Goal: Complete application form: Complete application form

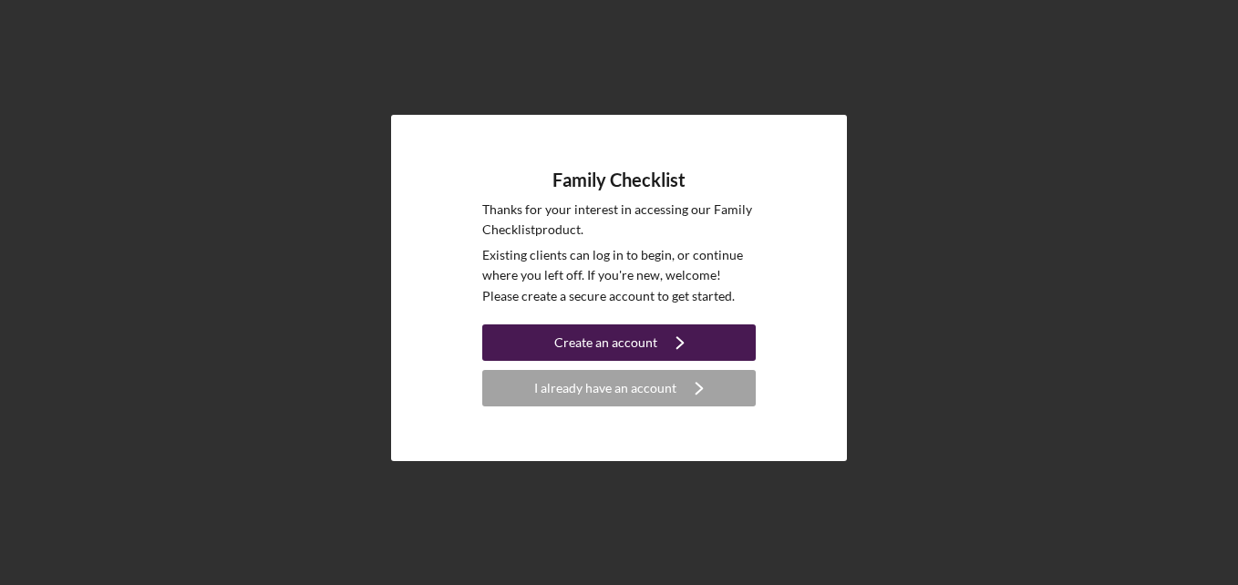
click at [677, 346] on icon "Icon/Navigate" at bounding box center [680, 343] width 46 height 46
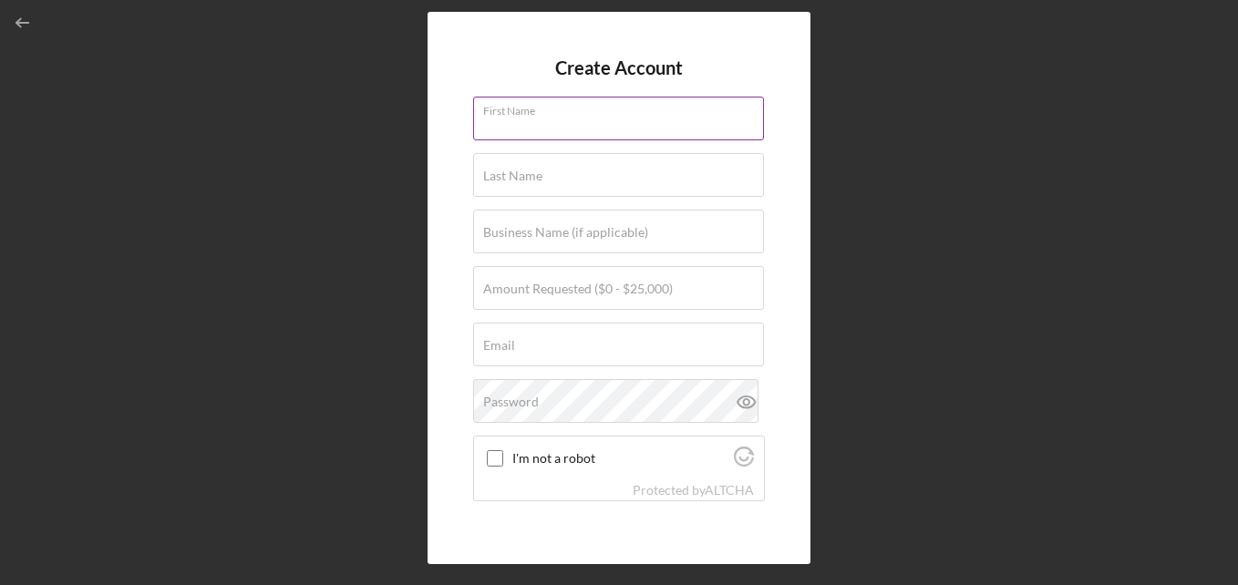
click at [560, 125] on input "First Name" at bounding box center [618, 119] width 291 height 44
type input "[PERSON_NAME]"
type input "I [PERSON_NAME]"
type input "[PERSON_NAME]'s Country Goodies"
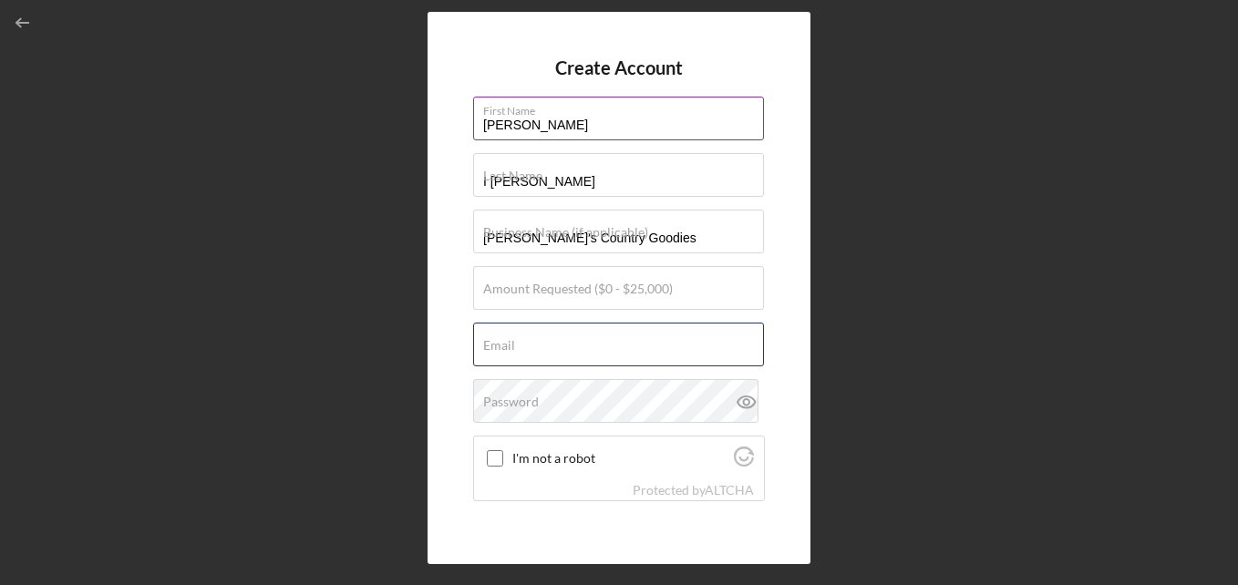
type input "[EMAIL_ADDRESS][DOMAIN_NAME]"
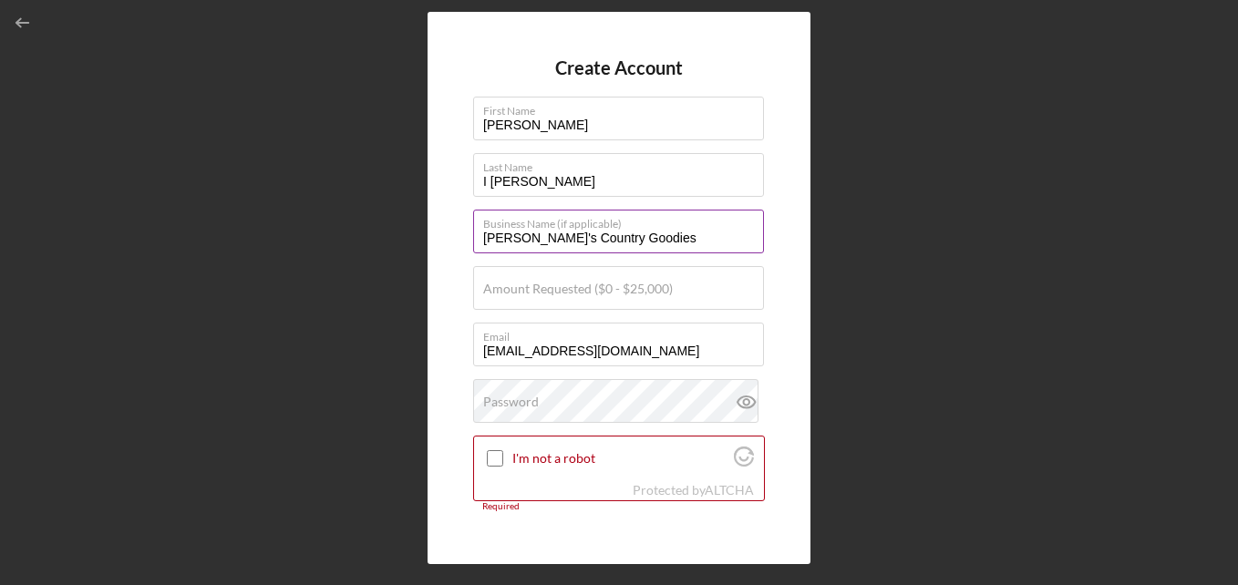
click at [641, 235] on input "[PERSON_NAME]'s Country Goodies" at bounding box center [618, 232] width 291 height 44
type input "A"
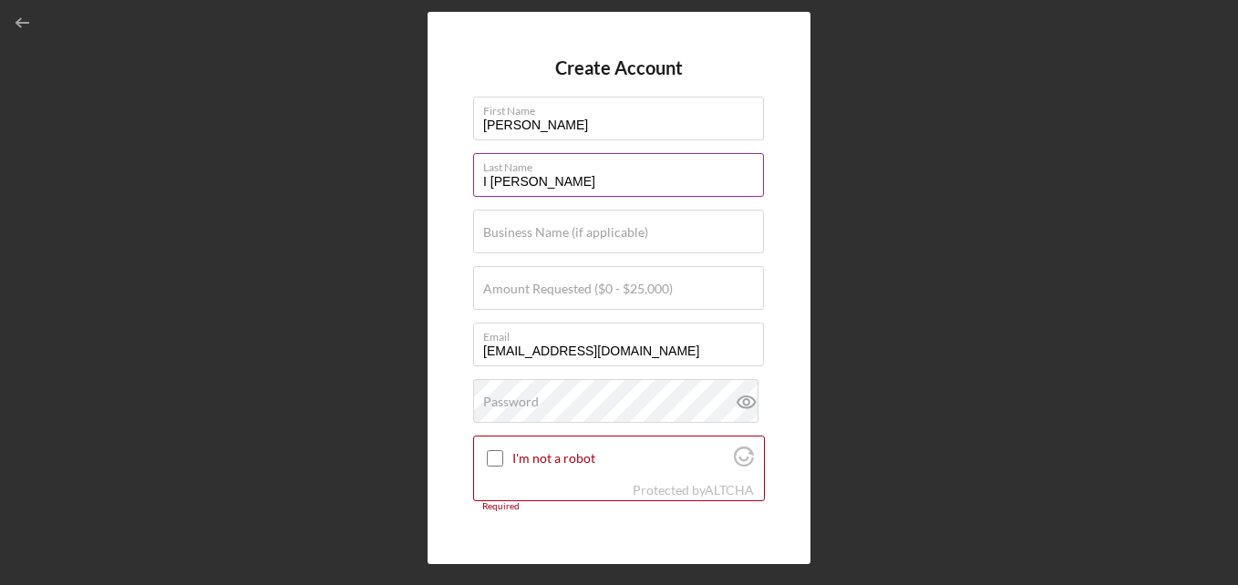
click at [523, 179] on input "I [PERSON_NAME]" at bounding box center [618, 175] width 291 height 44
click at [486, 181] on input "I [PERSON_NAME]" at bounding box center [618, 175] width 291 height 44
type input "[PERSON_NAME]"
click at [577, 293] on label "Amount Requested ($0 - $25,000)" at bounding box center [578, 289] width 190 height 15
click at [577, 293] on input "Amount Requested ($0 - $25,000)" at bounding box center [618, 288] width 291 height 44
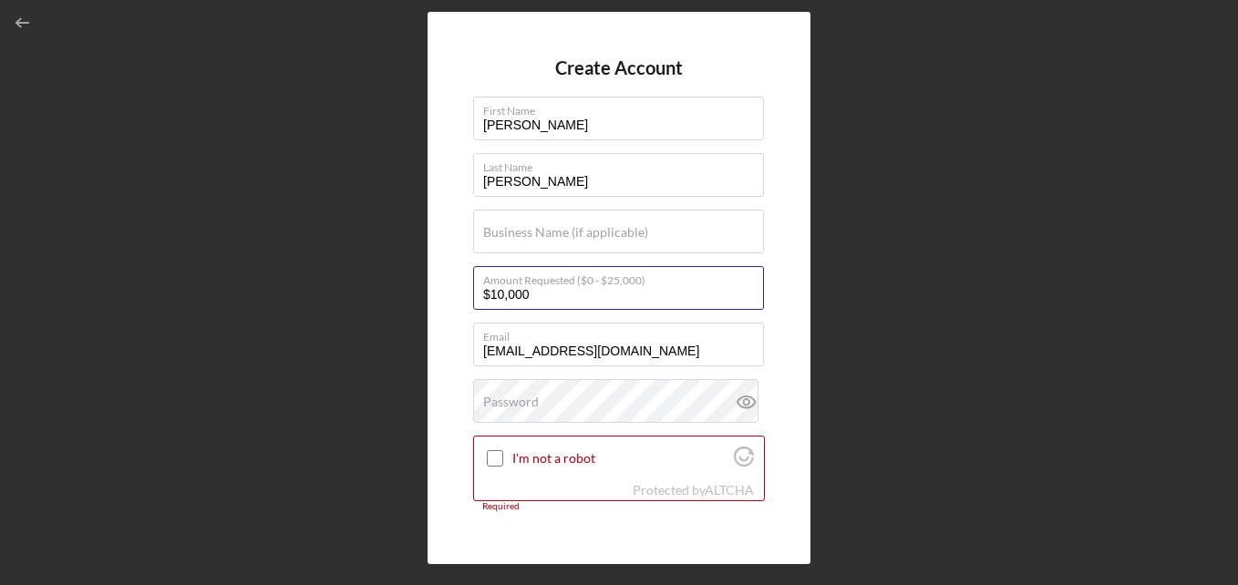
type input "$10,000"
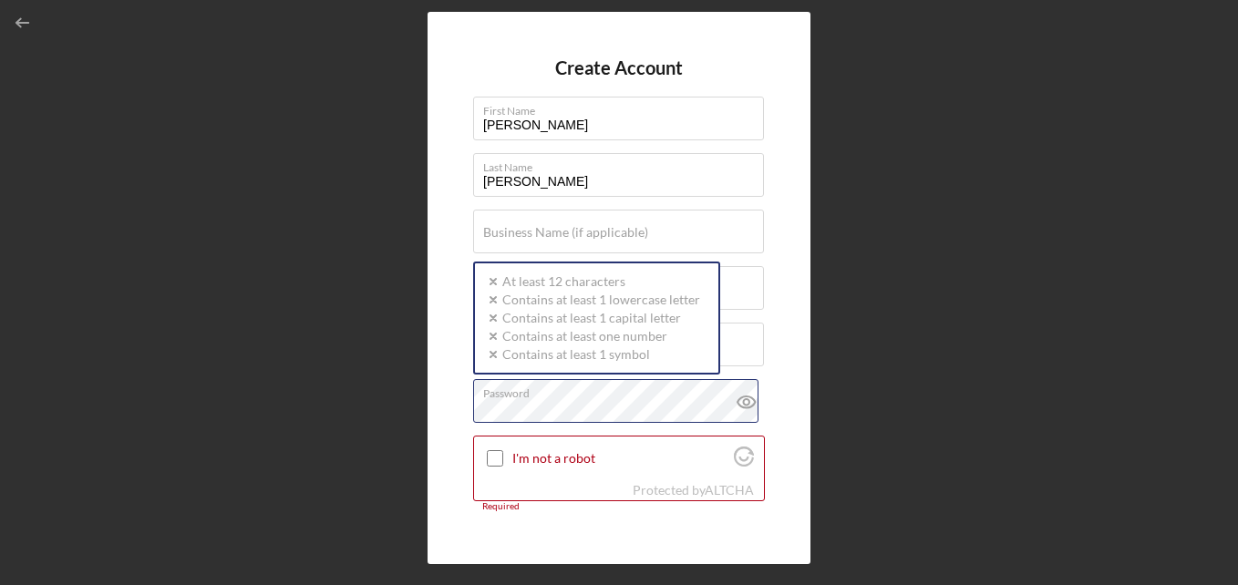
click at [604, 398] on div "Password Icon/icon-validation-no At least 12 characters Icon/icon-validation-no…" at bounding box center [619, 402] width 292 height 46
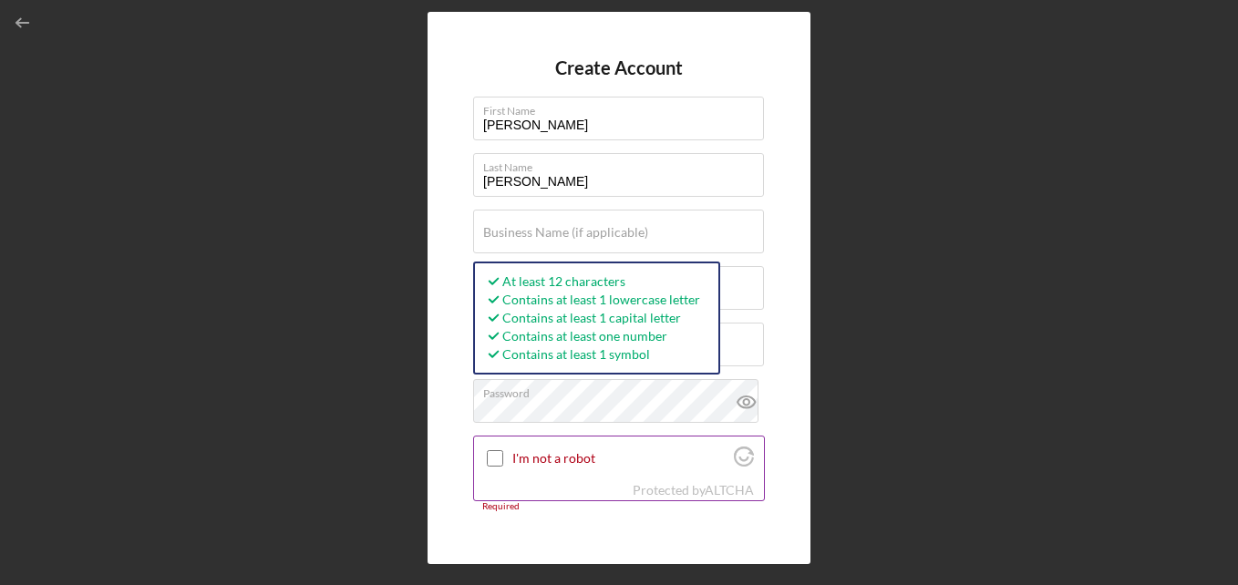
click at [500, 458] on input "I'm not a robot" at bounding box center [495, 458] width 16 height 16
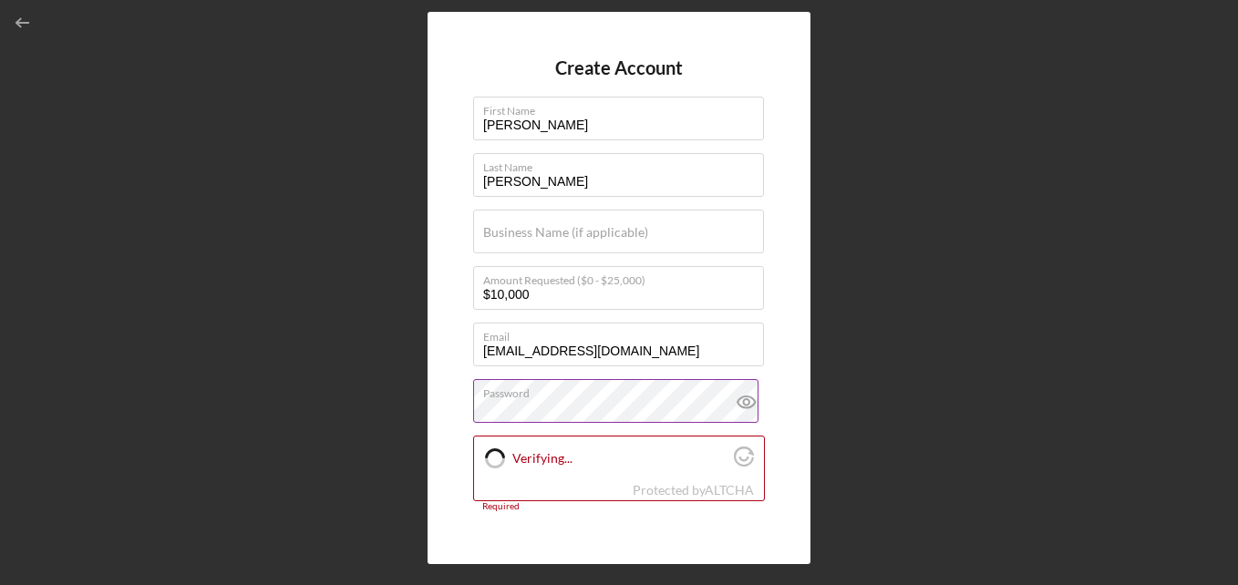
checkbox input "true"
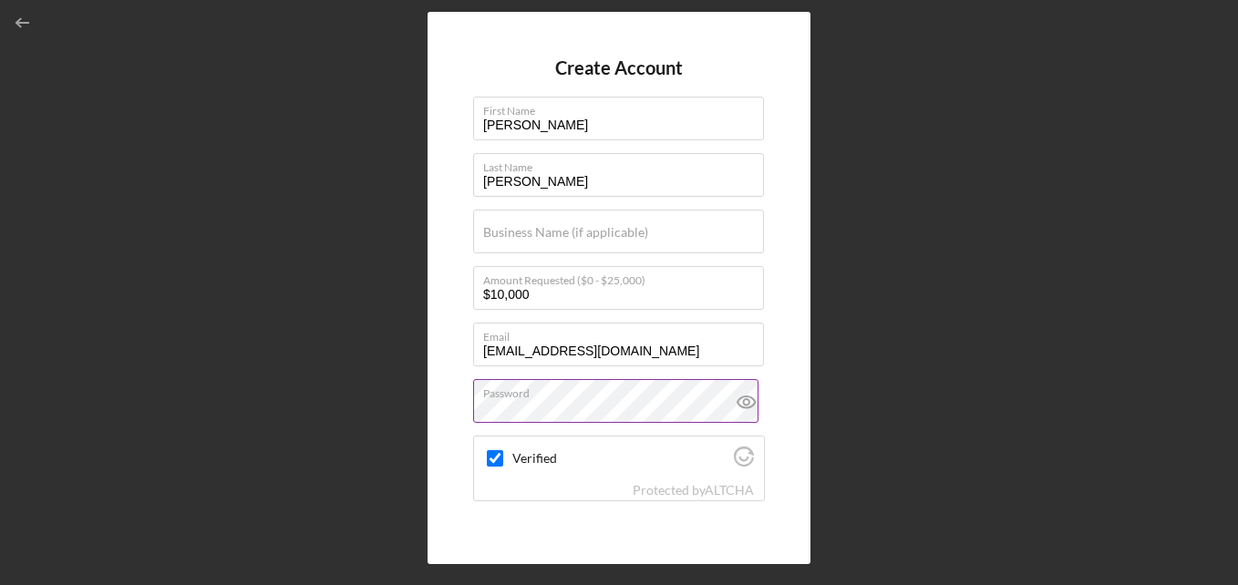
click at [741, 403] on icon at bounding box center [747, 402] width 46 height 46
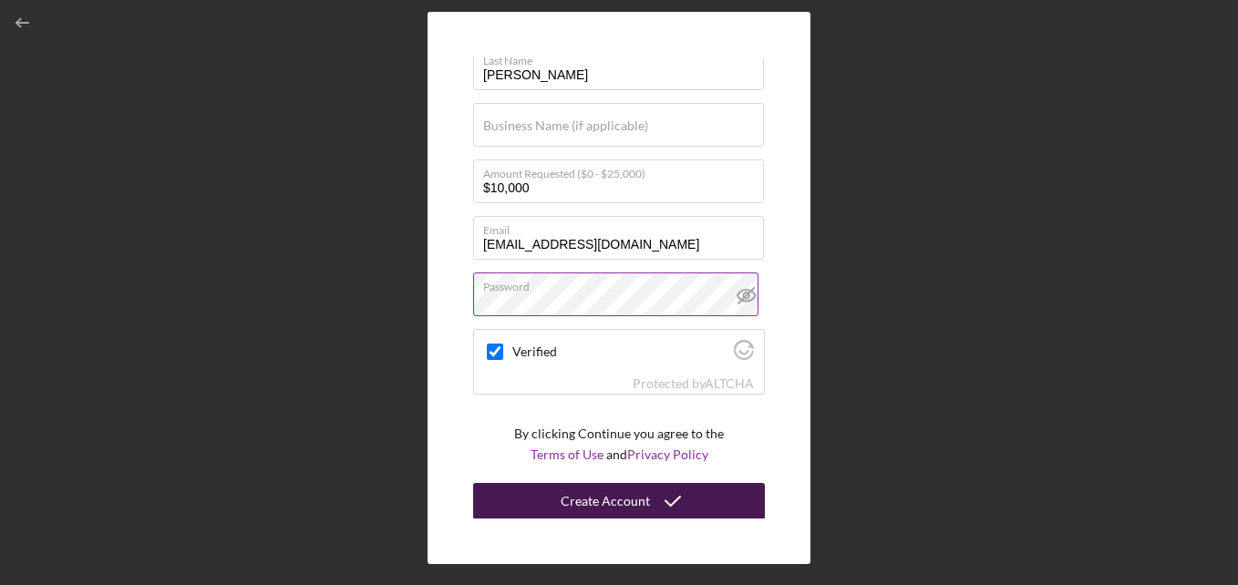
click at [672, 501] on icon "submit" at bounding box center [673, 502] width 46 height 46
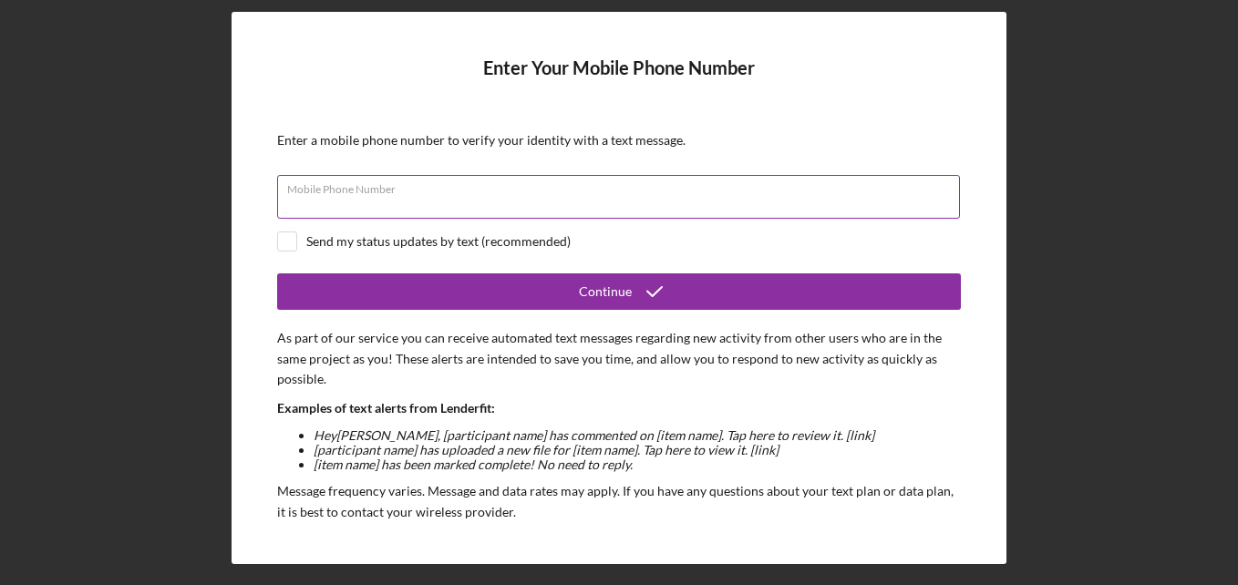
click at [461, 192] on div "Mobile Phone Number" at bounding box center [619, 198] width 684 height 46
type input "[PHONE_NUMBER]"
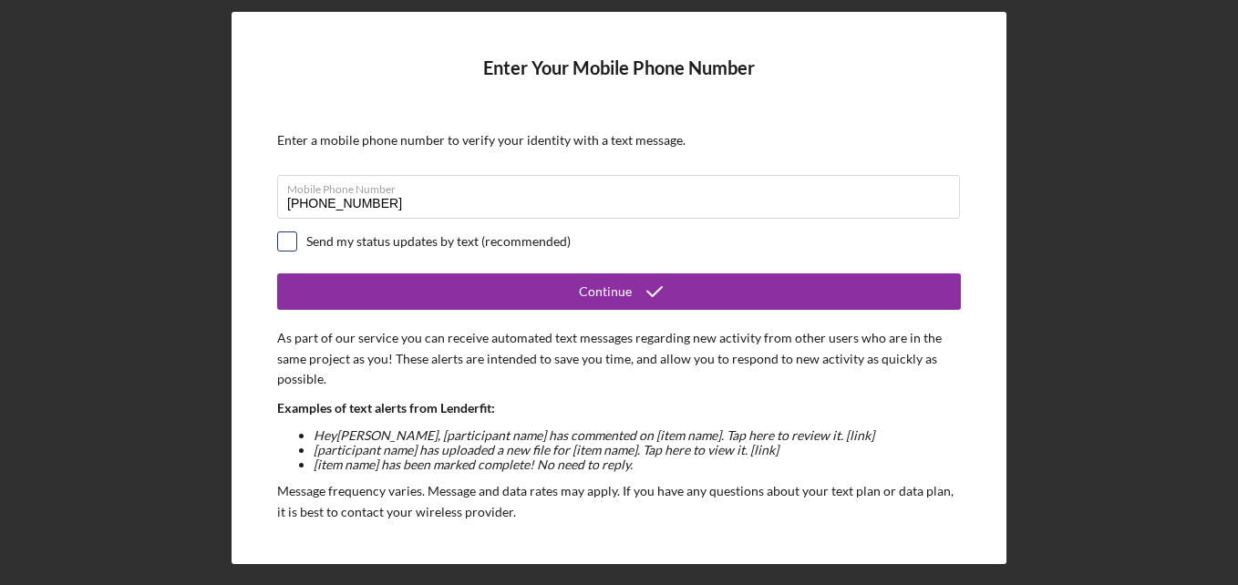
click at [285, 241] on input "checkbox" at bounding box center [287, 242] width 18 height 18
checkbox input "true"
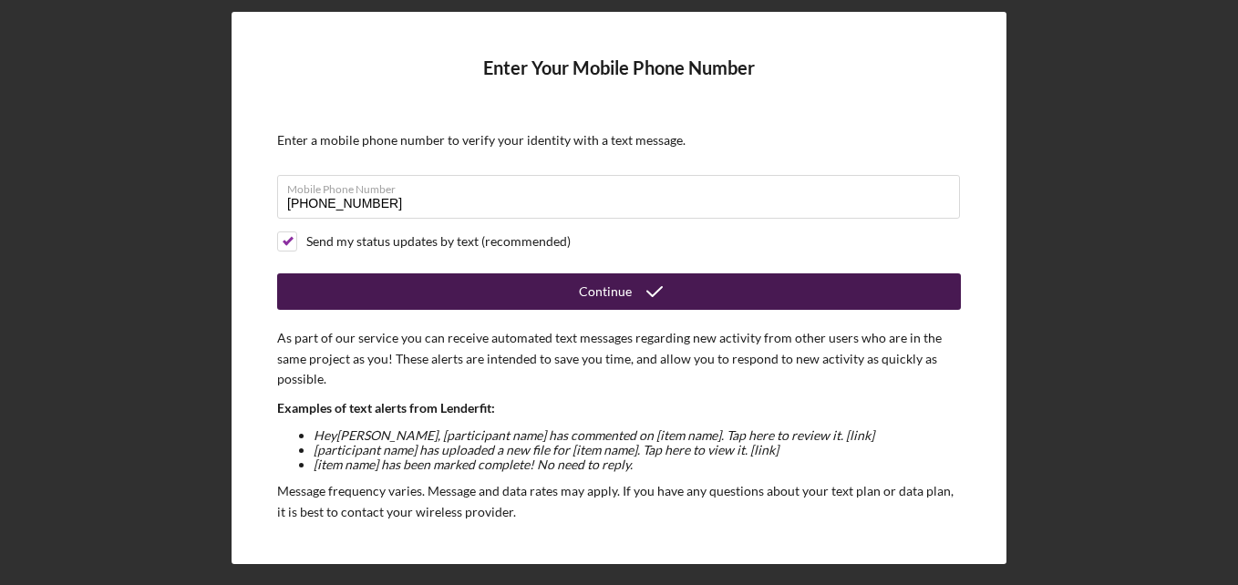
click at [481, 287] on button "Continue" at bounding box center [619, 292] width 684 height 36
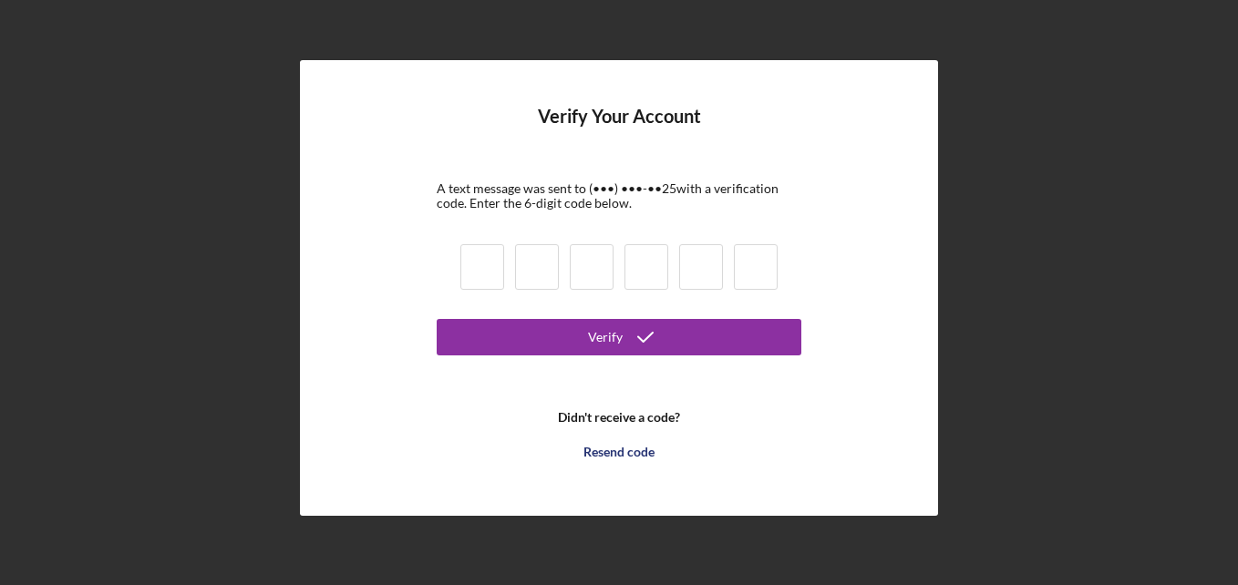
click at [497, 251] on input at bounding box center [483, 267] width 44 height 46
type input "6"
type input "5"
type input "2"
type input "8"
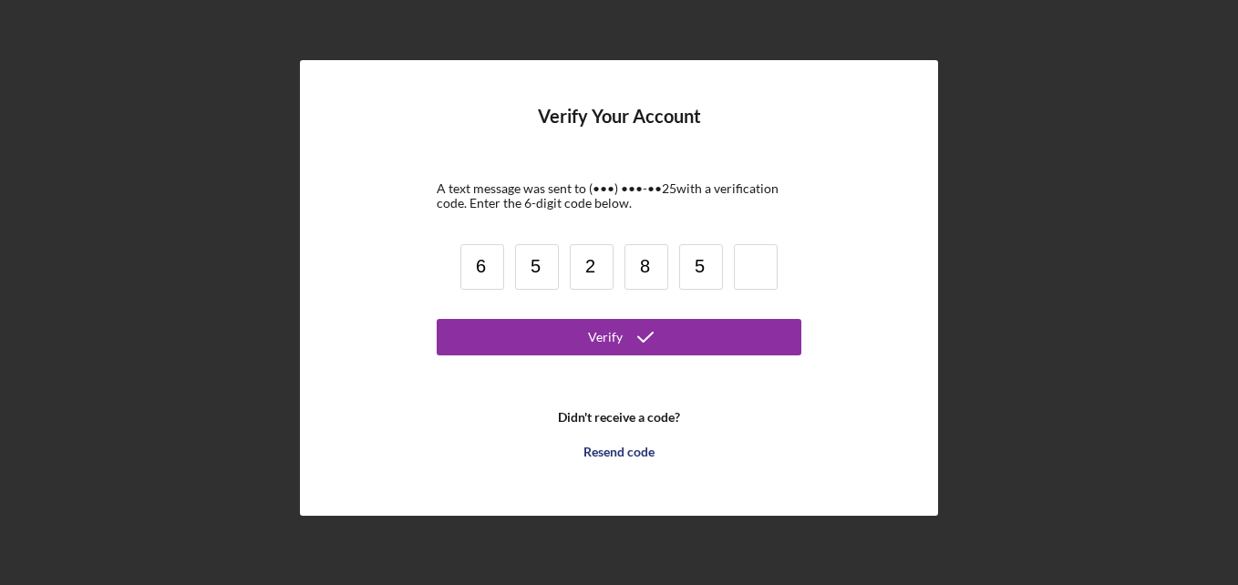
type input "5"
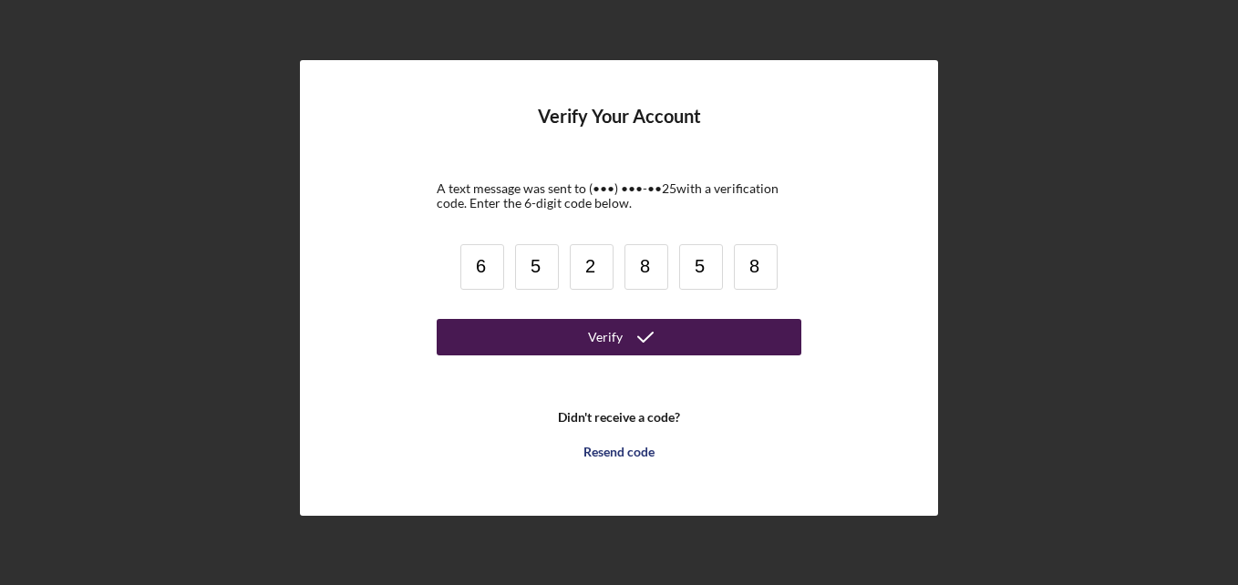
type input "8"
click at [616, 338] on div "Verify" at bounding box center [605, 337] width 35 height 36
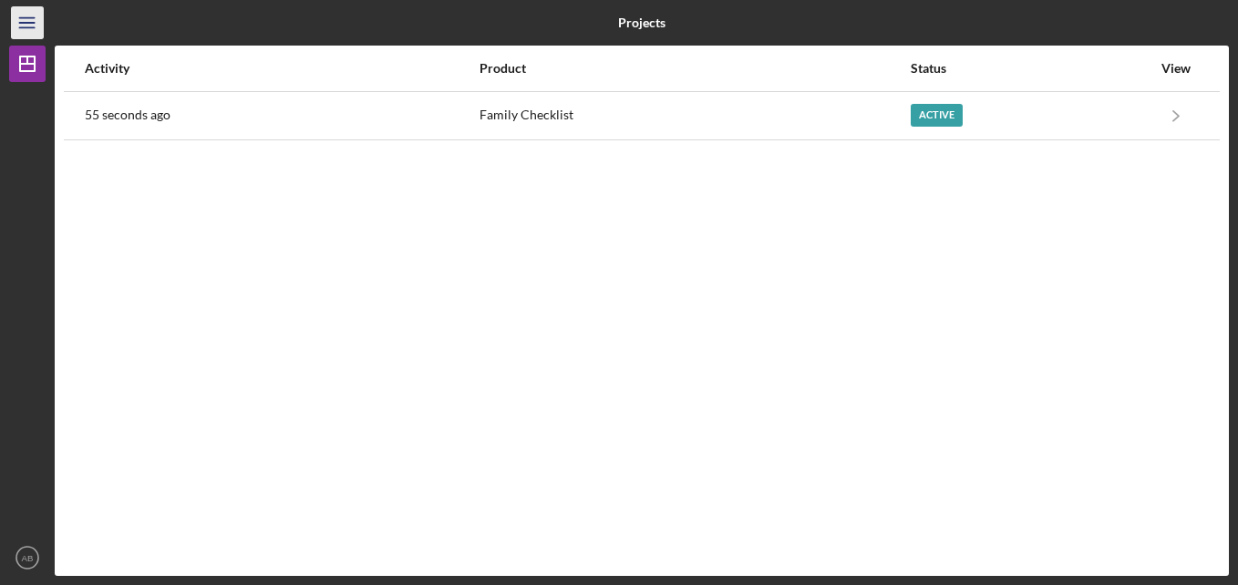
click at [27, 24] on icon "Icon/Menu" at bounding box center [27, 23] width 41 height 41
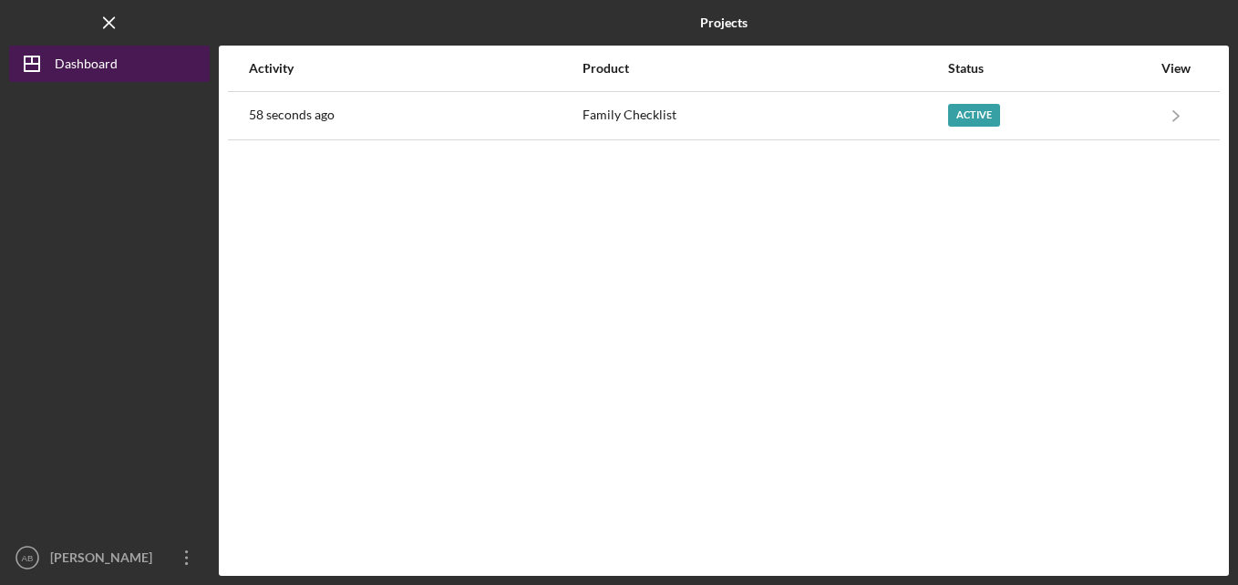
click at [109, 56] on div "Dashboard" at bounding box center [86, 66] width 63 height 41
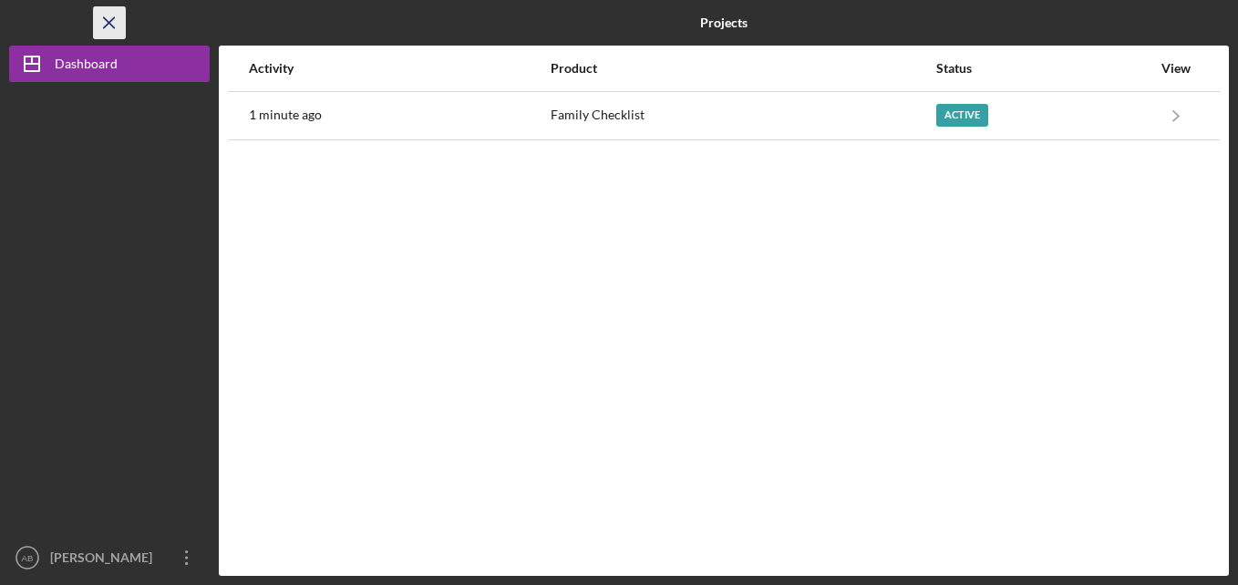
click at [105, 23] on icon "Icon/Menu Close" at bounding box center [109, 23] width 41 height 41
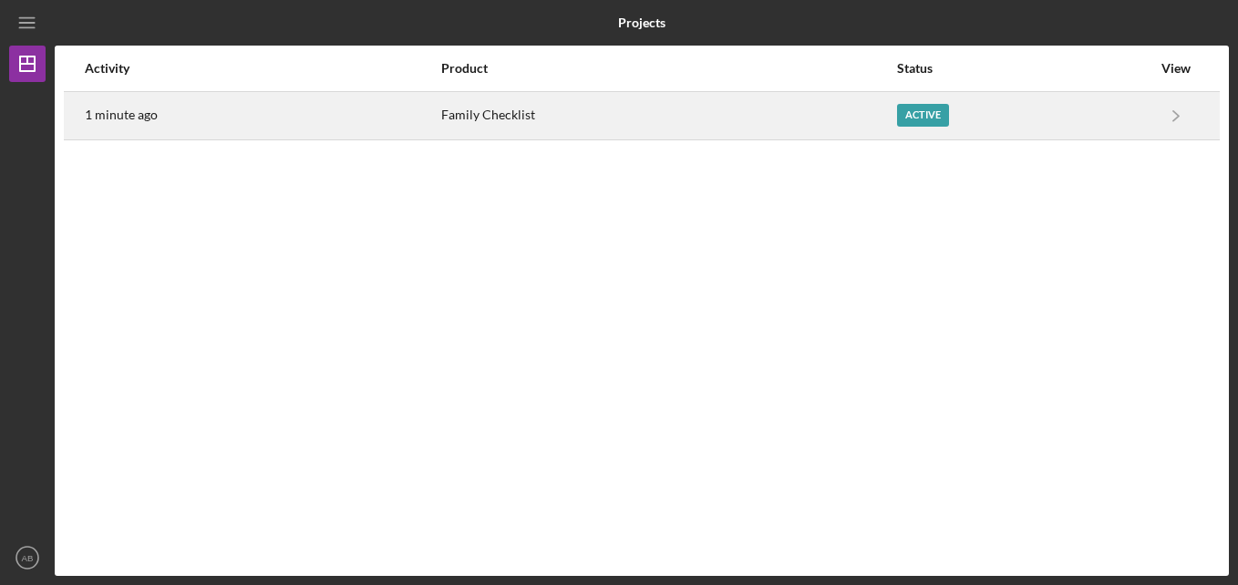
click at [484, 119] on div "Family Checklist" at bounding box center [668, 116] width 454 height 46
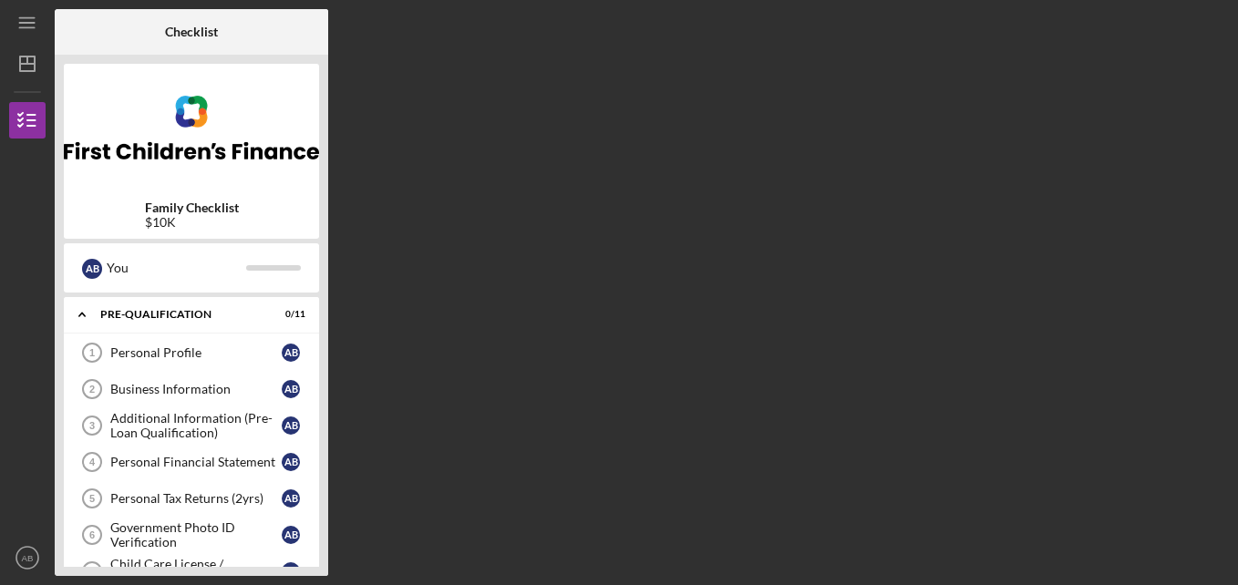
click at [401, 326] on div "Checklist Family Checklist $10K A B You Icon/Expander Pre-Qualification 0 / 11 …" at bounding box center [642, 292] width 1175 height 567
click at [168, 352] on div "Personal Profile" at bounding box center [195, 353] width 171 height 15
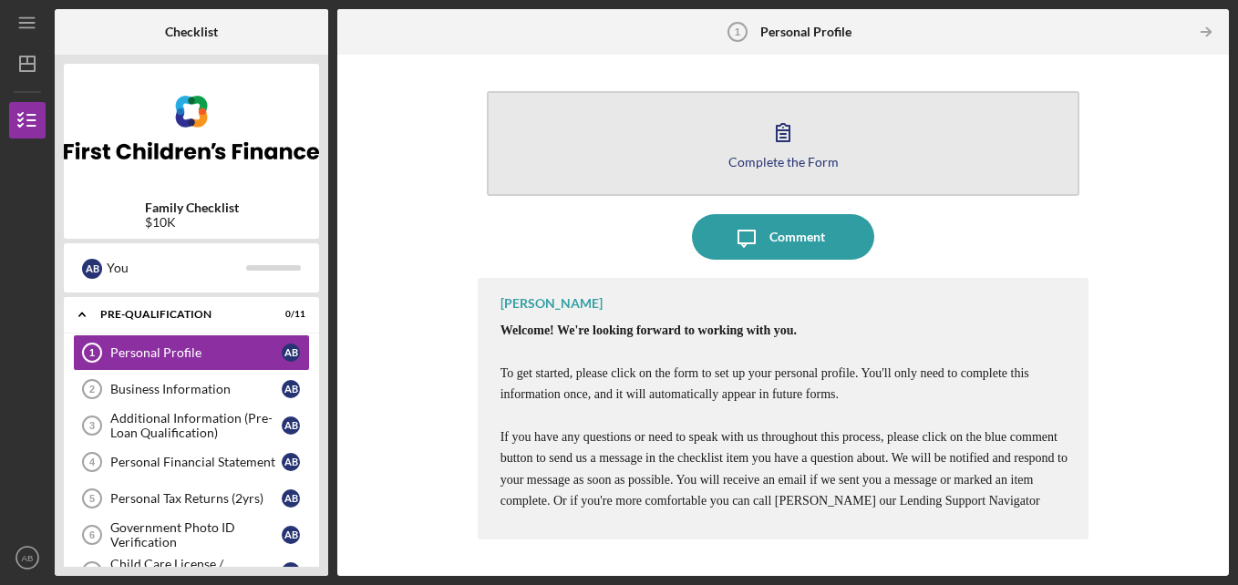
click at [777, 166] on div "Complete the Form" at bounding box center [784, 162] width 110 height 14
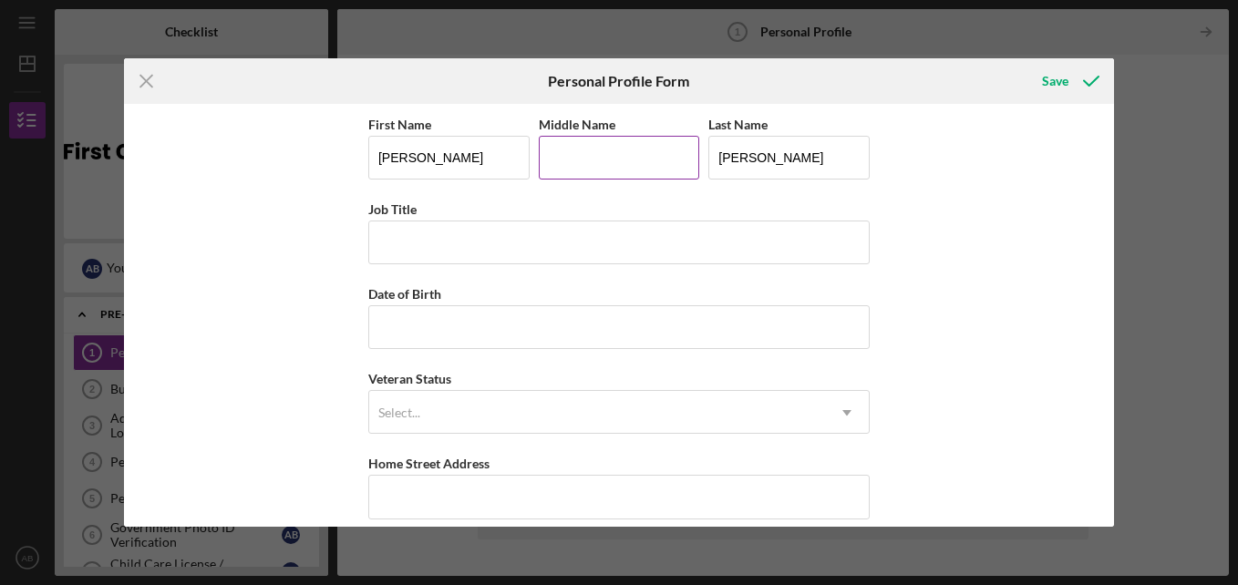
click at [568, 161] on input "Middle Name" at bounding box center [619, 158] width 161 height 44
type input "[PERSON_NAME]"
type input "[STREET_ADDRESS][PERSON_NAME]"
type input "[GEOGRAPHIC_DATA]"
type input "05872"
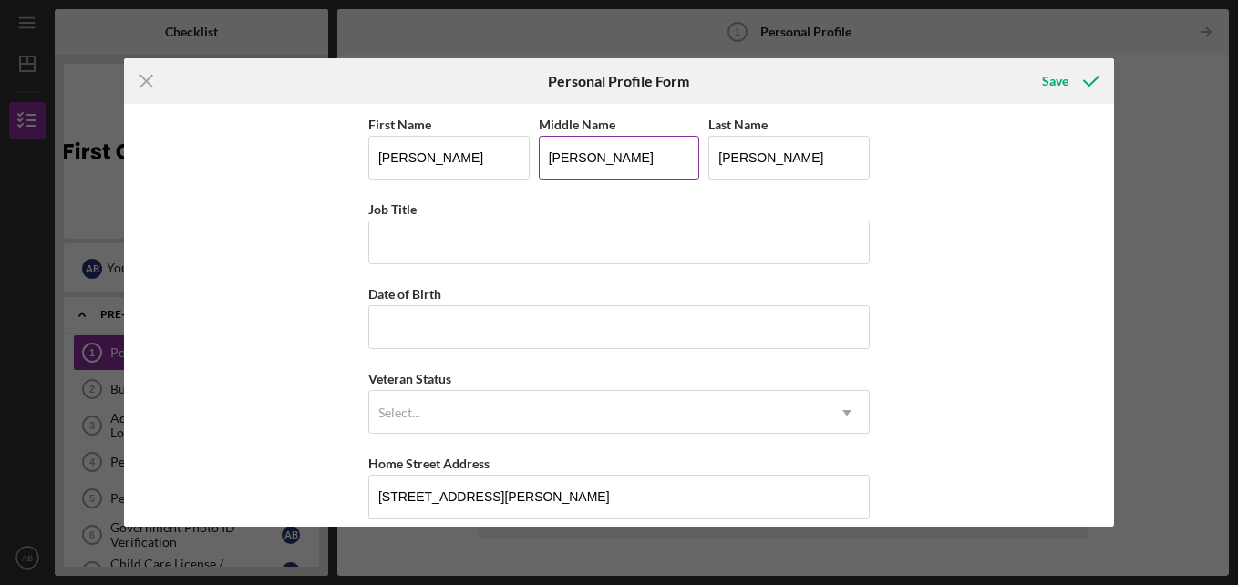
type input "VT"
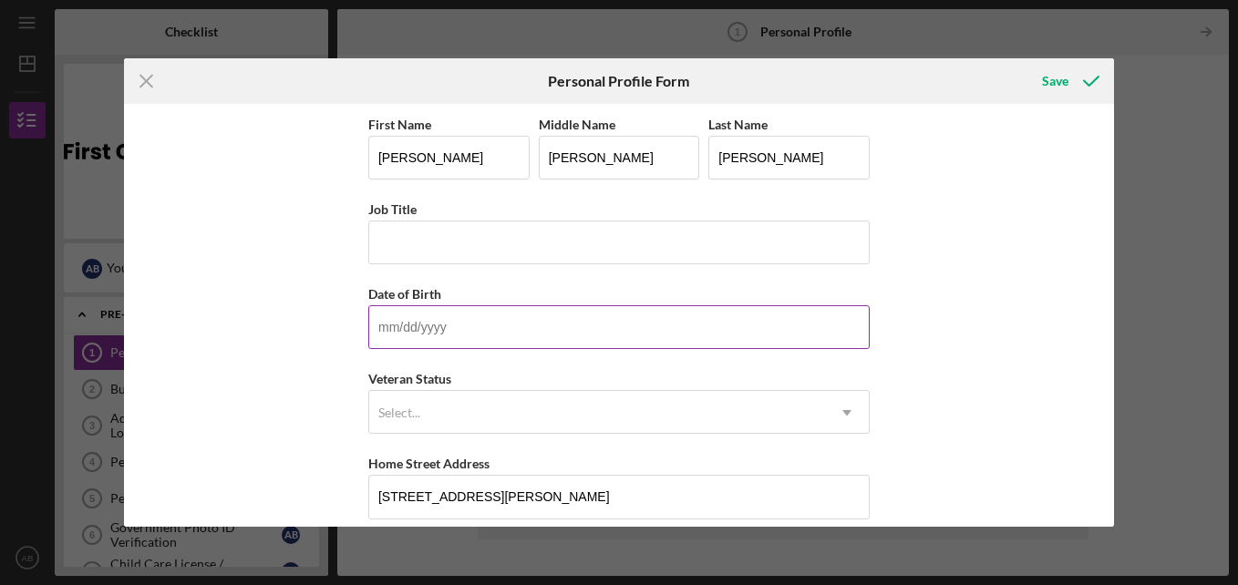
click at [511, 337] on input "Date of Birth" at bounding box center [619, 327] width 502 height 44
type input "[DATE]"
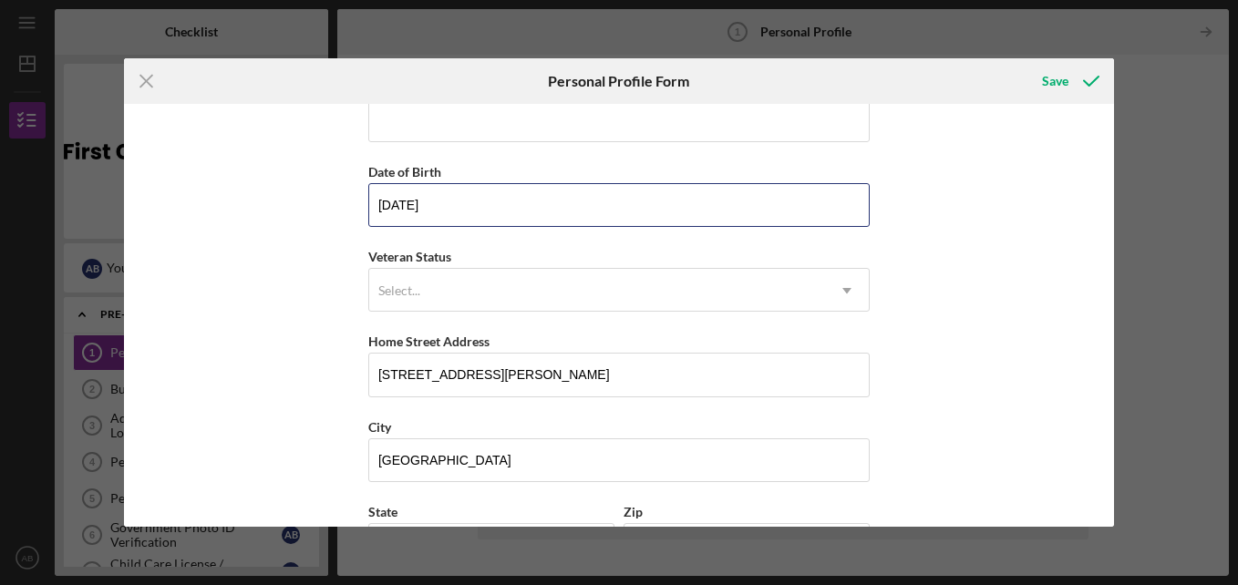
scroll to position [123, 0]
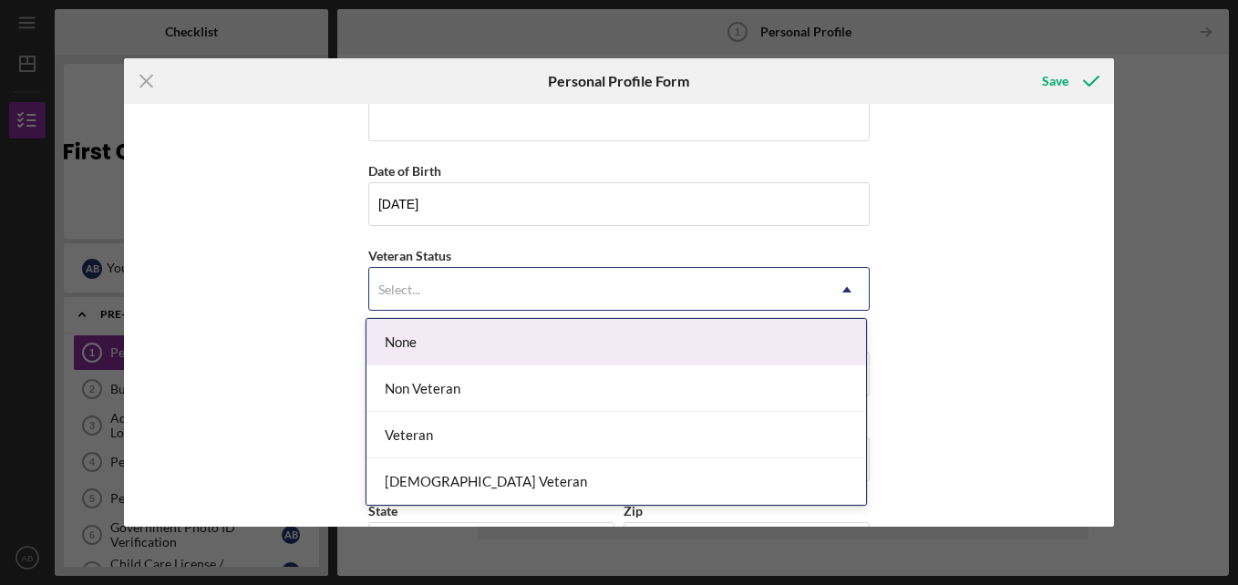
click at [845, 288] on use at bounding box center [847, 289] width 9 height 5
click at [816, 349] on div "None" at bounding box center [617, 342] width 500 height 47
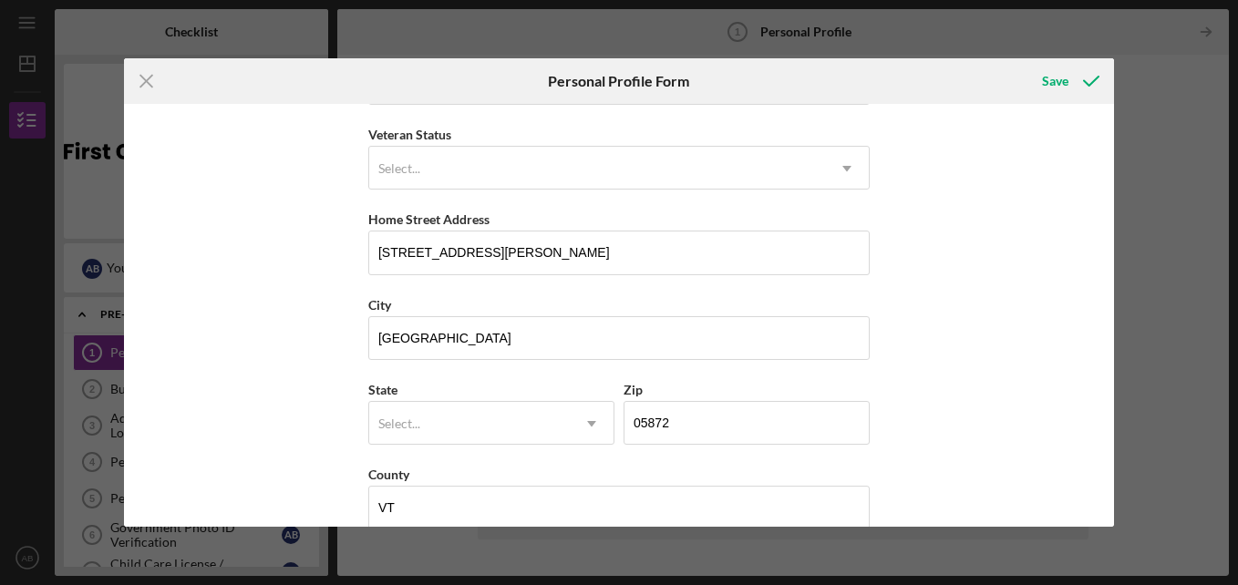
scroll to position [274, 0]
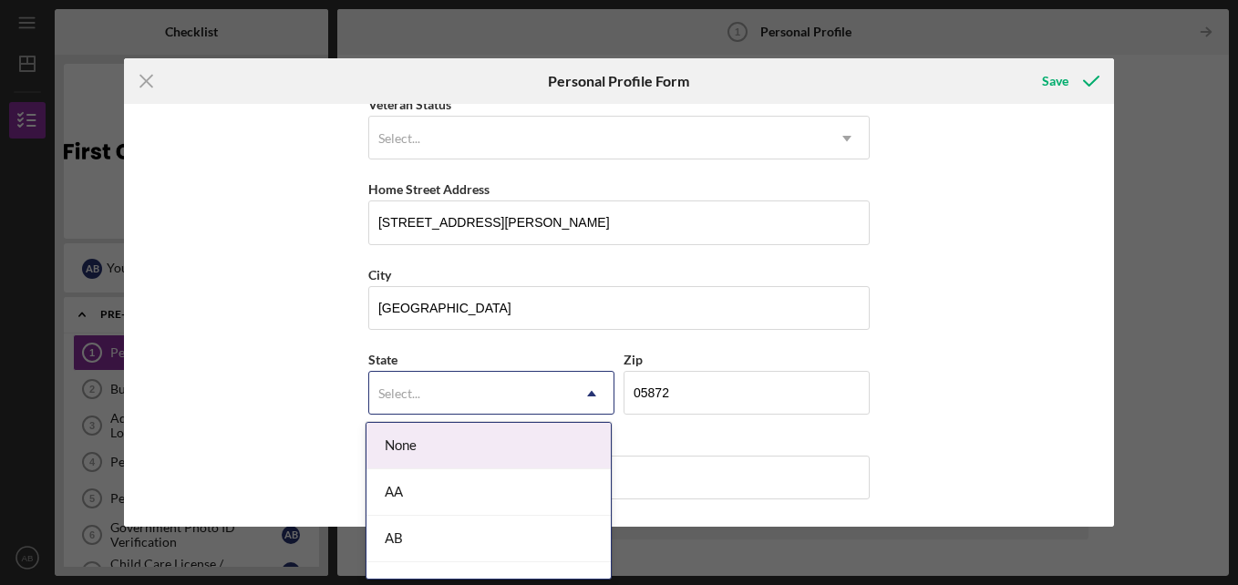
click at [587, 399] on icon "Icon/Dropdown Arrow" at bounding box center [592, 394] width 44 height 44
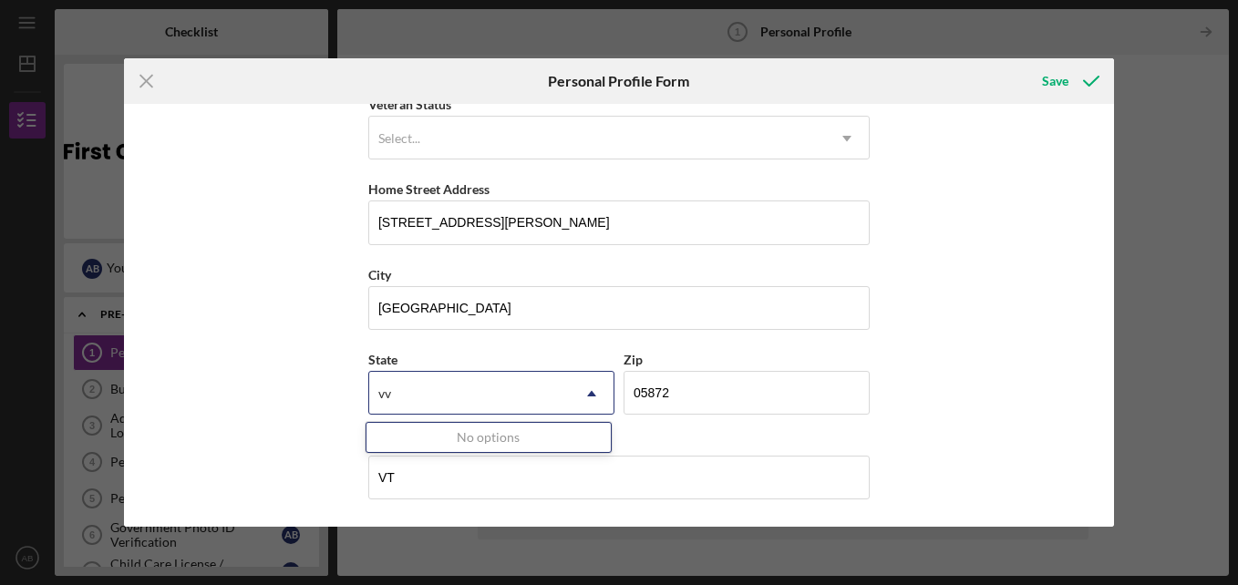
type input "vv"
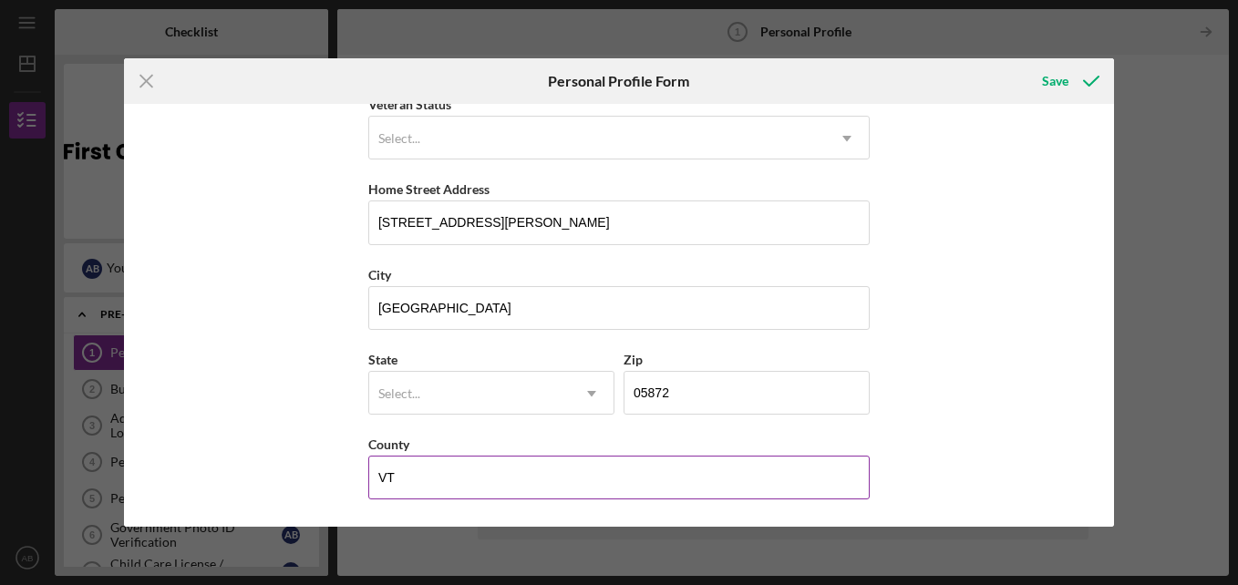
click at [564, 482] on input "VT" at bounding box center [619, 478] width 502 height 44
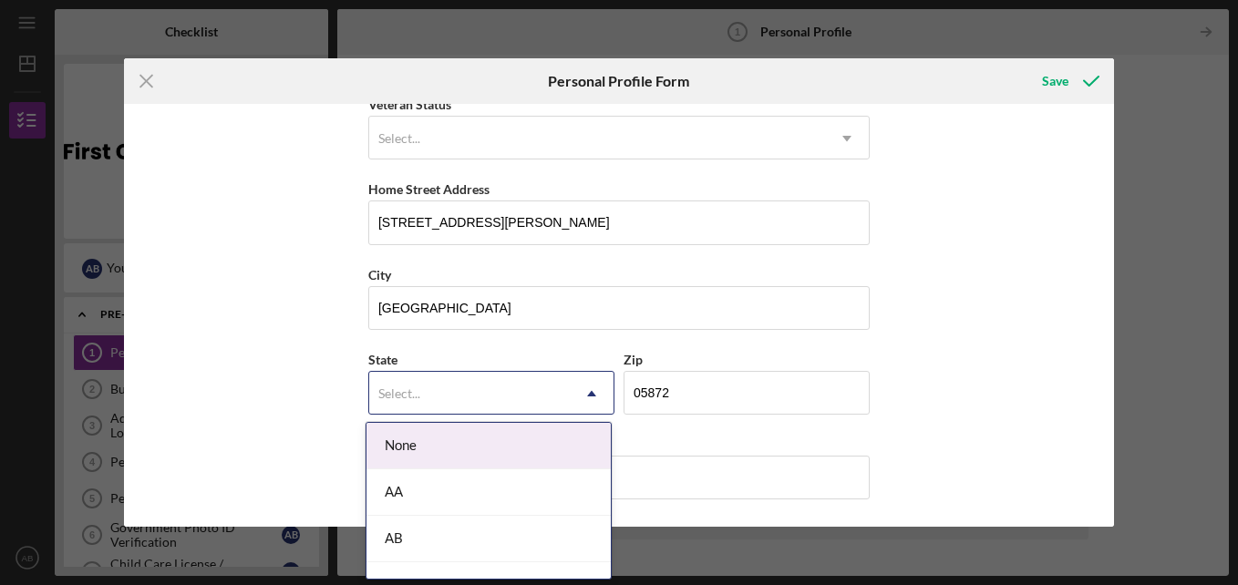
click at [596, 394] on icon "Icon/Dropdown Arrow" at bounding box center [592, 394] width 44 height 44
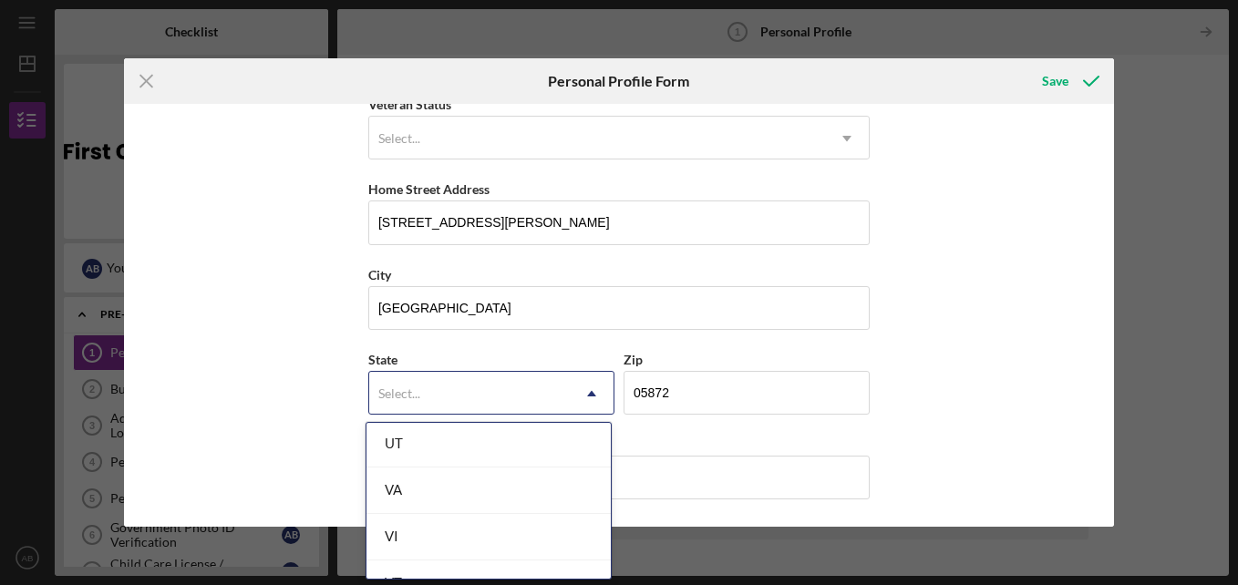
scroll to position [3165, 0]
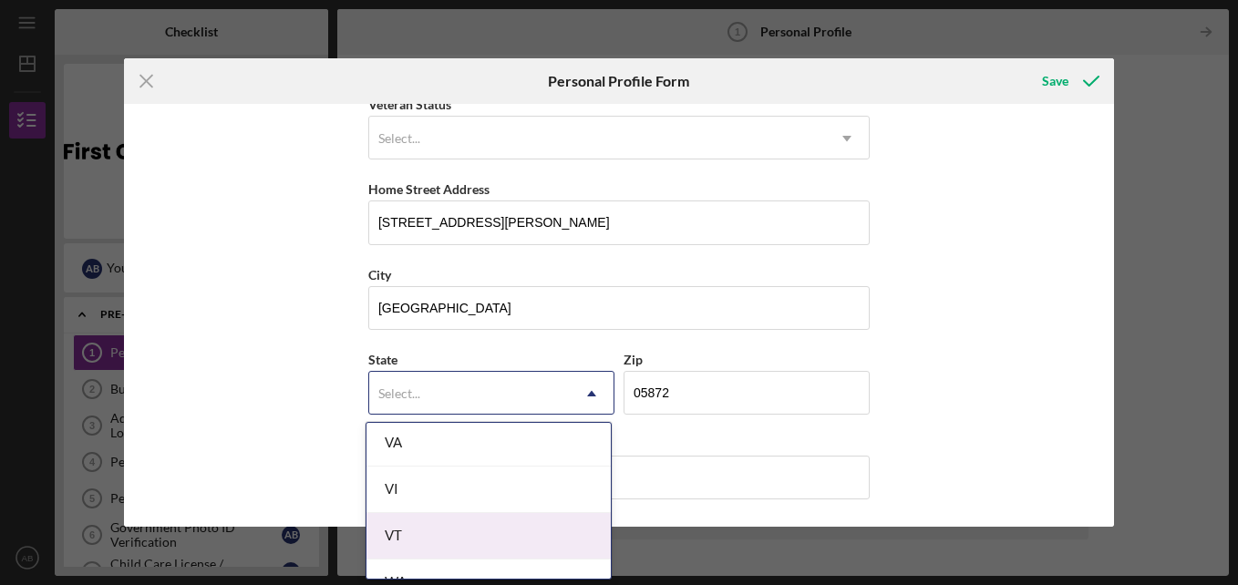
click at [543, 535] on div "VT" at bounding box center [489, 536] width 244 height 47
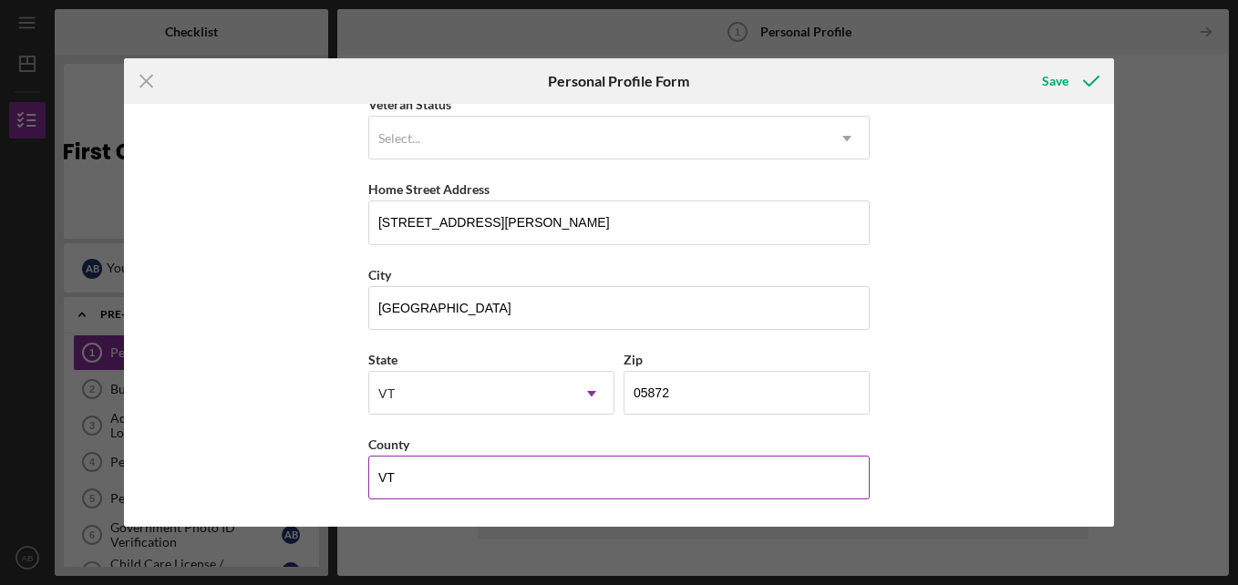
click at [525, 473] on input "VT" at bounding box center [619, 478] width 502 height 44
type input "V"
type input "u"
type input "U"
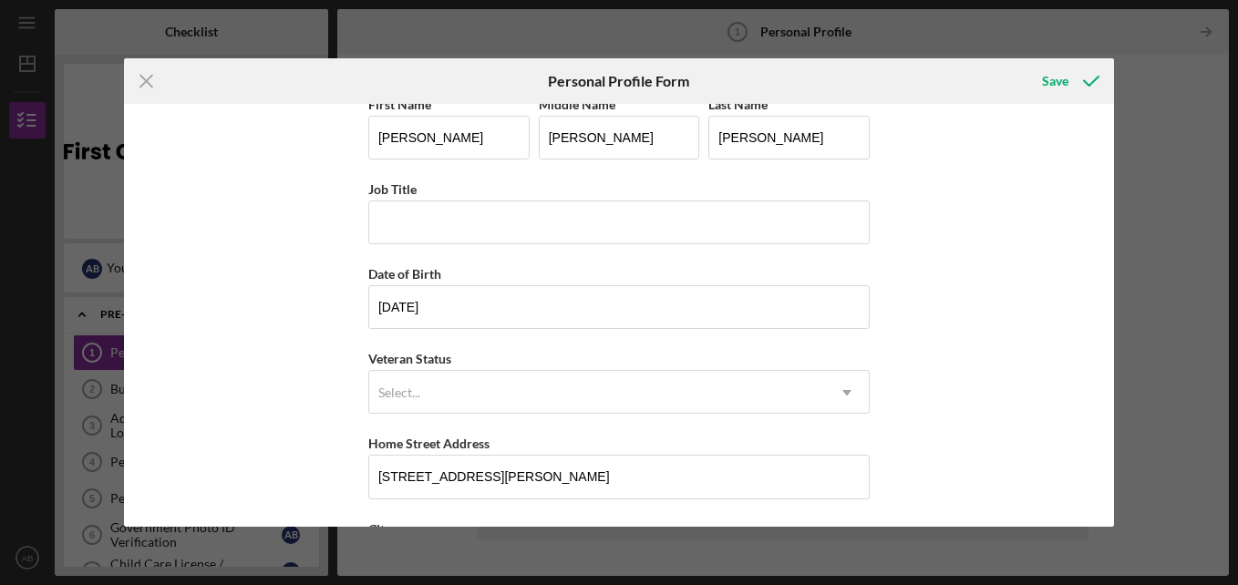
scroll to position [274, 0]
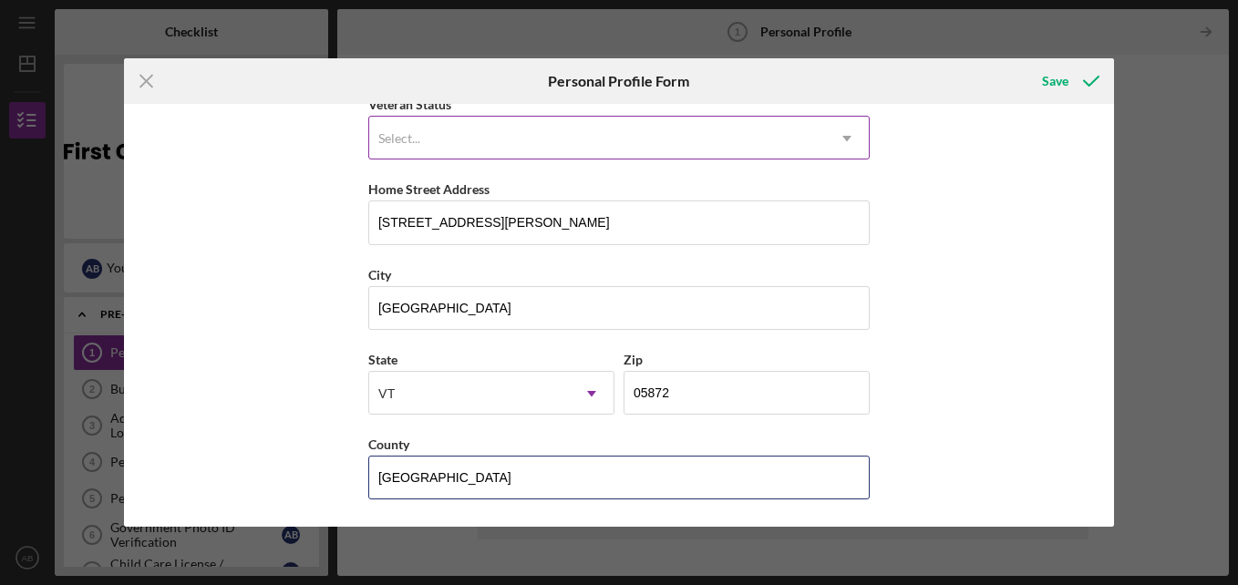
type input "[GEOGRAPHIC_DATA]"
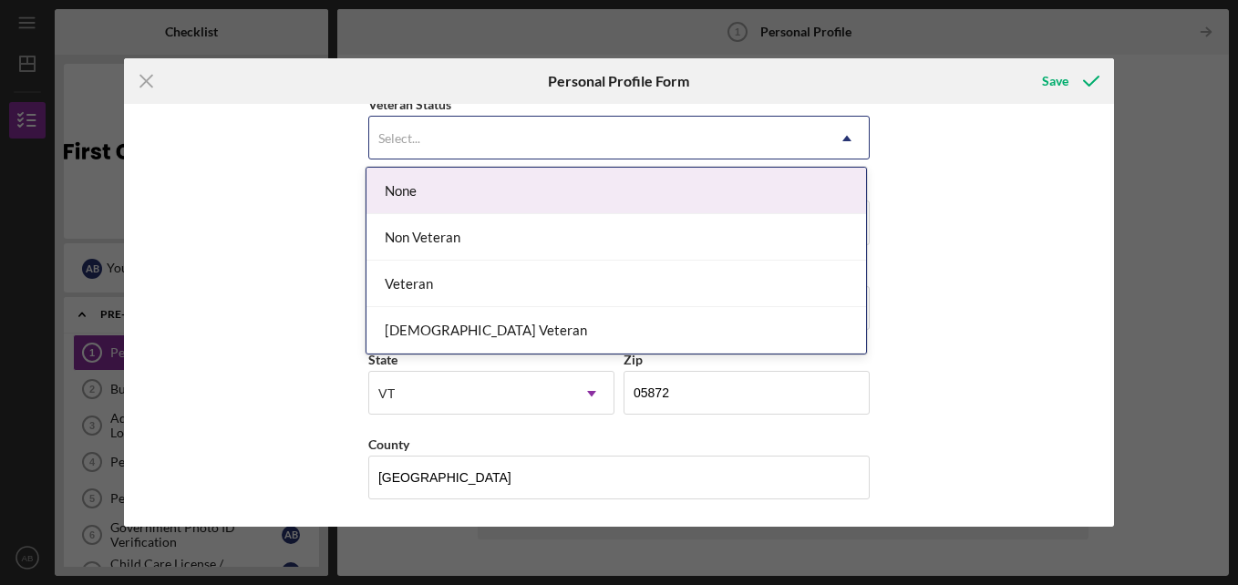
click at [837, 136] on icon "Icon/Dropdown Arrow" at bounding box center [847, 139] width 44 height 44
click at [732, 190] on div "None" at bounding box center [617, 191] width 500 height 47
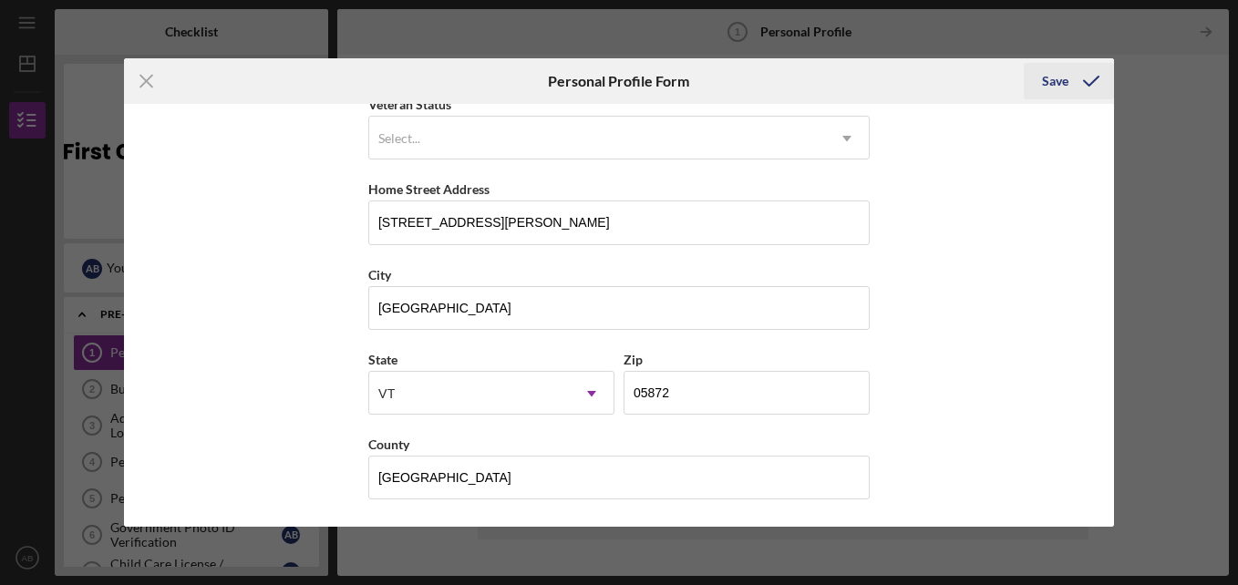
click at [1057, 77] on div "Save" at bounding box center [1055, 81] width 26 height 36
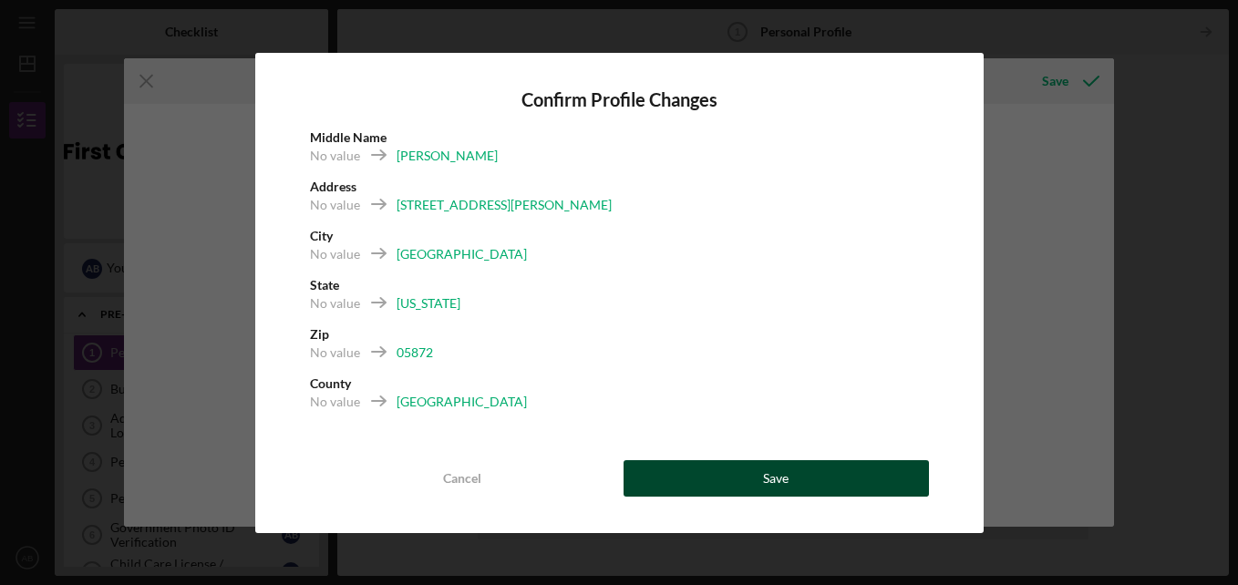
click at [791, 473] on button "Save" at bounding box center [776, 479] width 305 height 36
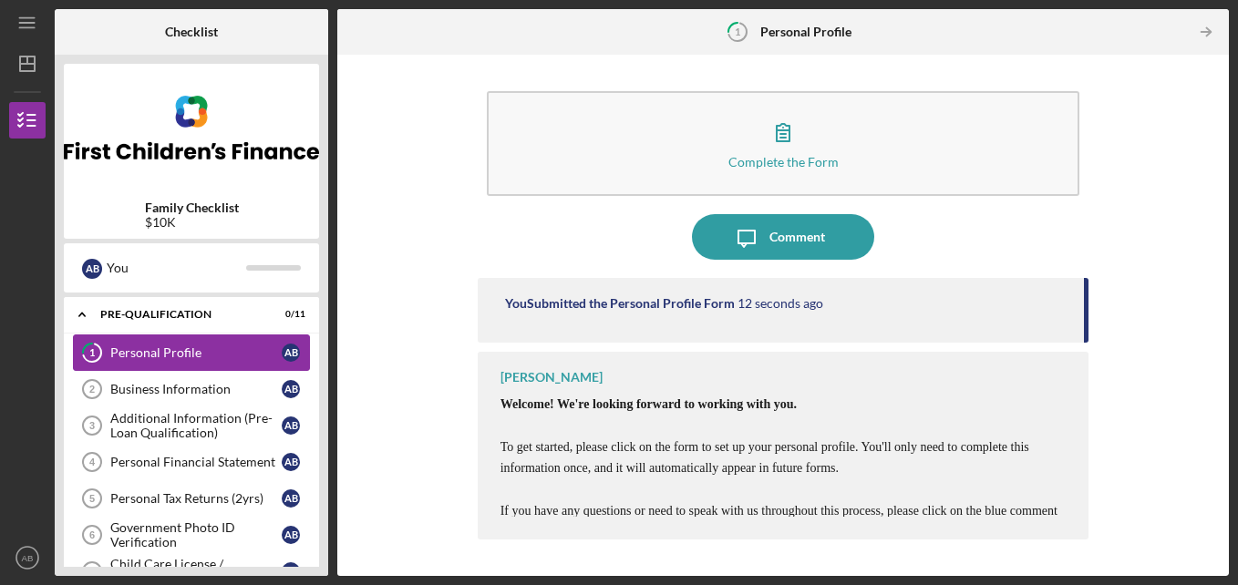
click at [178, 351] on div "Personal Profile" at bounding box center [195, 353] width 171 height 15
click at [157, 352] on div "Personal Profile" at bounding box center [195, 353] width 171 height 15
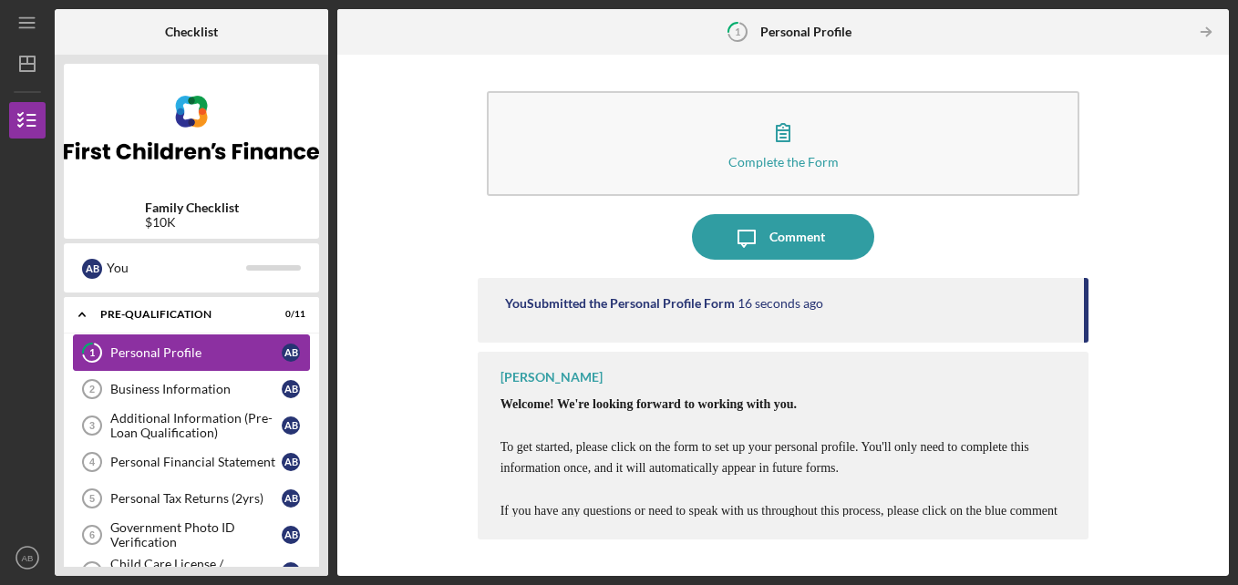
click at [157, 352] on div "Personal Profile" at bounding box center [195, 353] width 171 height 15
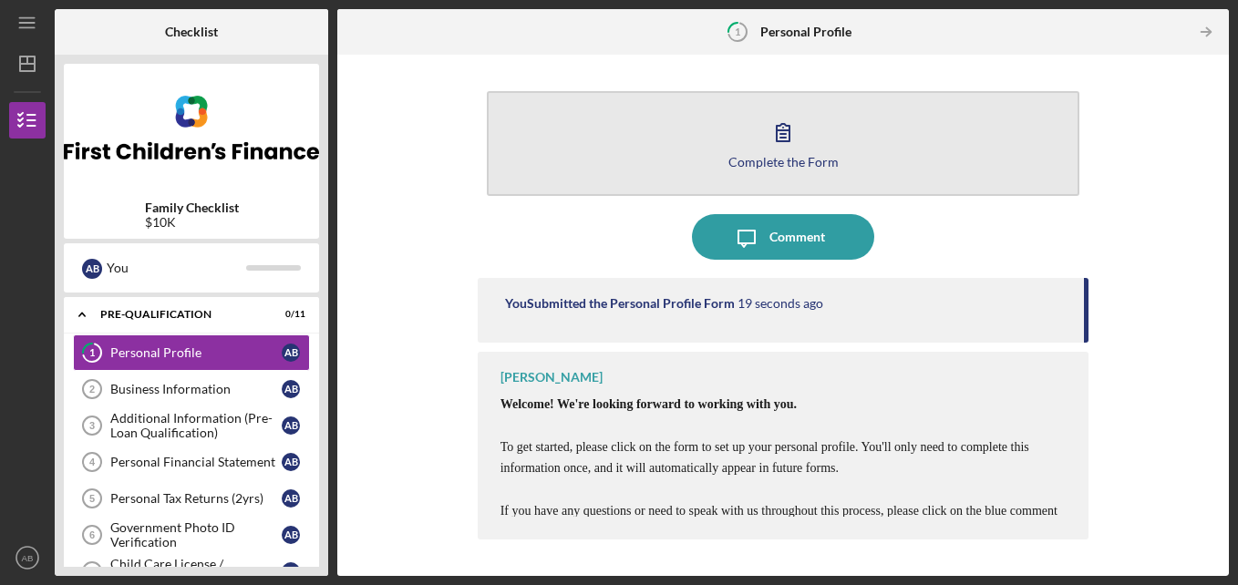
click at [611, 163] on button "Complete the Form Form" at bounding box center [784, 143] width 594 height 105
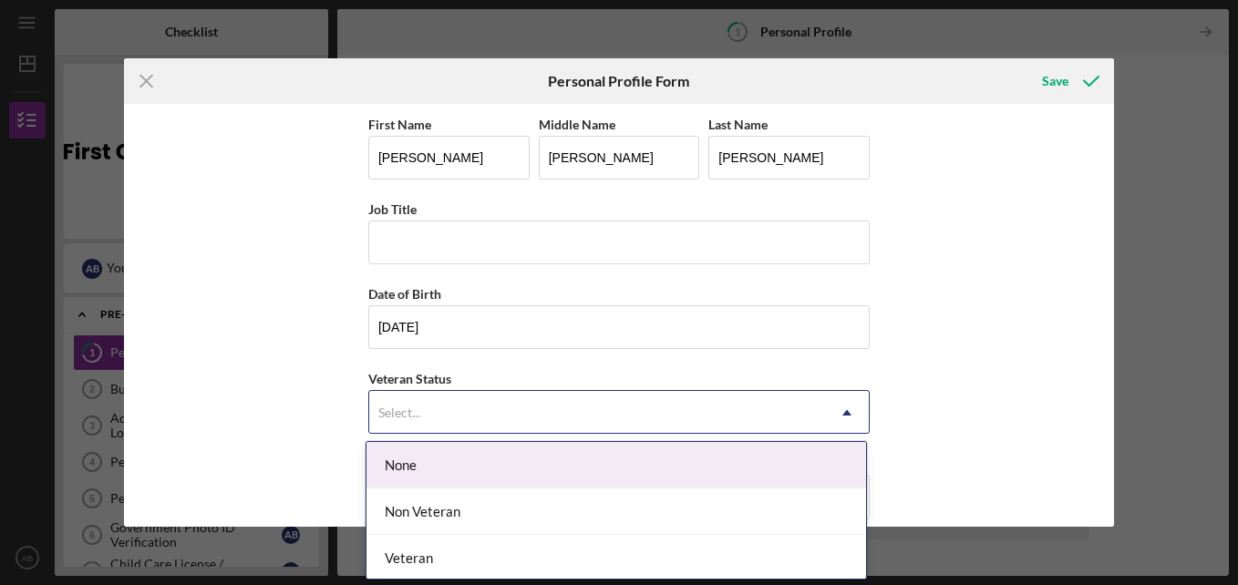
click at [841, 405] on icon "Icon/Dropdown Arrow" at bounding box center [847, 413] width 44 height 44
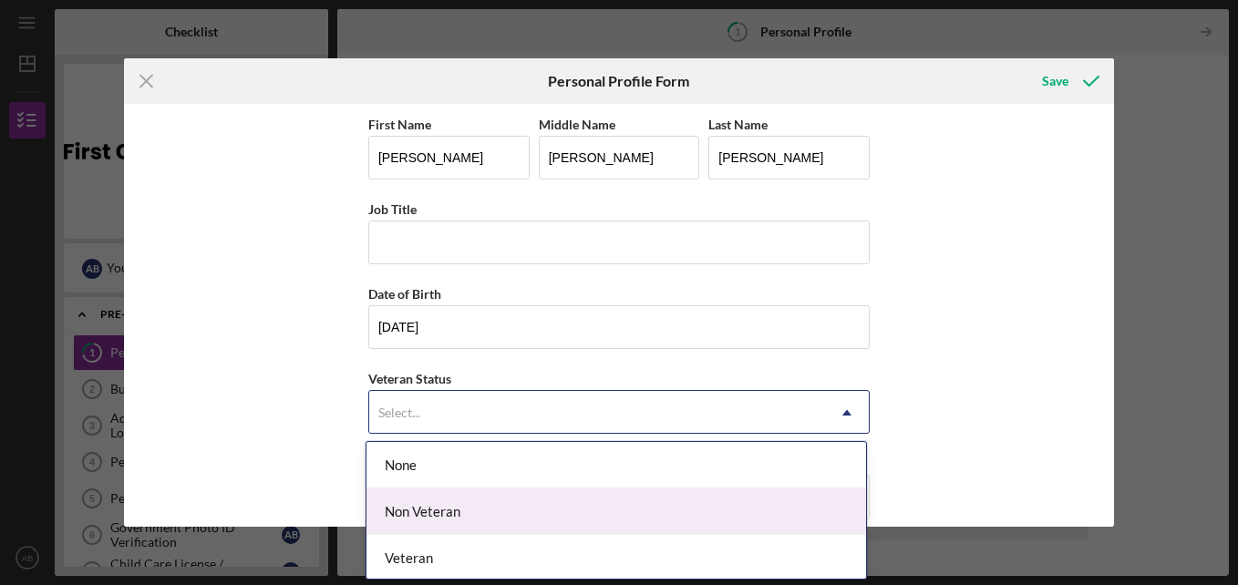
click at [795, 522] on div "Non Veteran" at bounding box center [617, 512] width 500 height 47
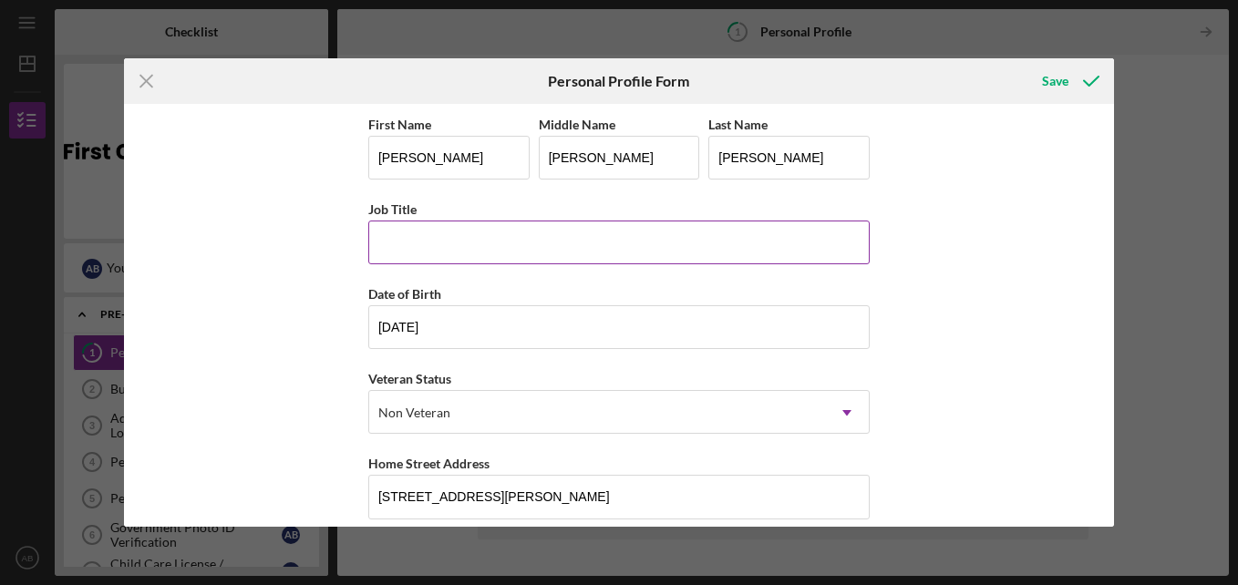
click at [627, 248] on input "Job Title" at bounding box center [619, 243] width 502 height 44
type input "Paraprofessional for Special Education (currently)"
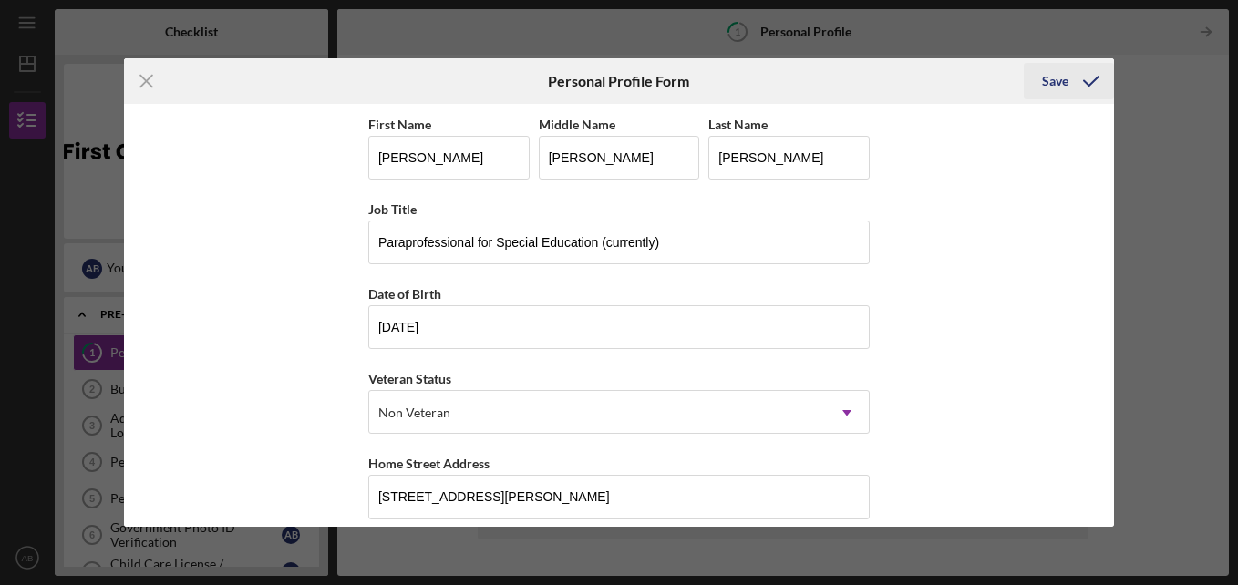
click at [1053, 79] on div "Save" at bounding box center [1055, 81] width 26 height 36
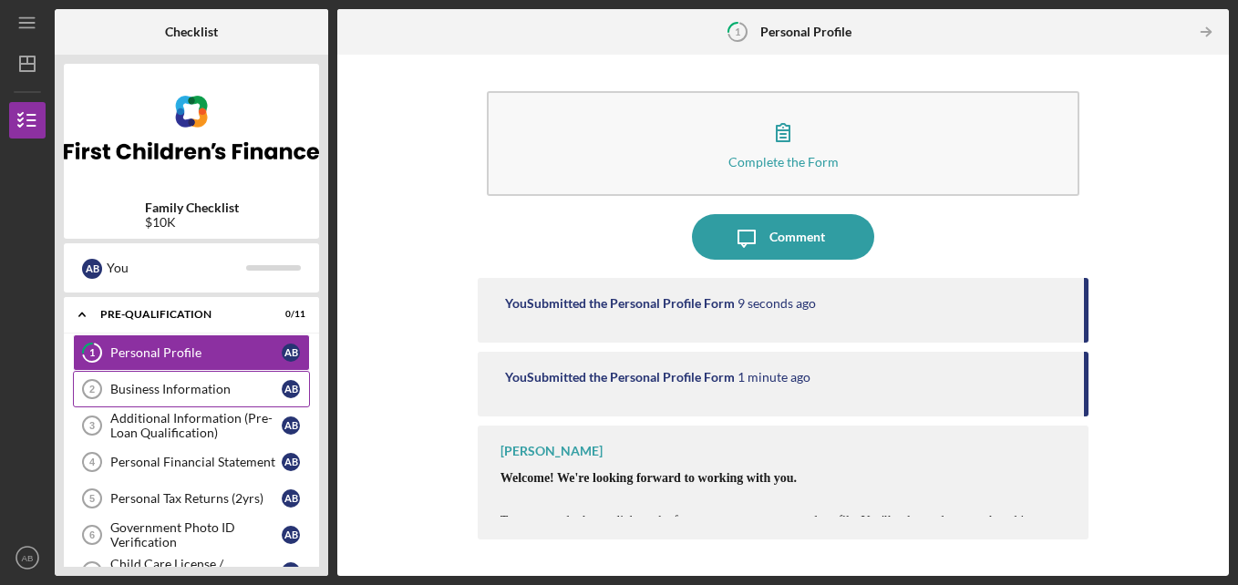
click at [168, 385] on div "Business Information" at bounding box center [195, 389] width 171 height 15
